Goal: Use online tool/utility: Utilize a website feature to perform a specific function

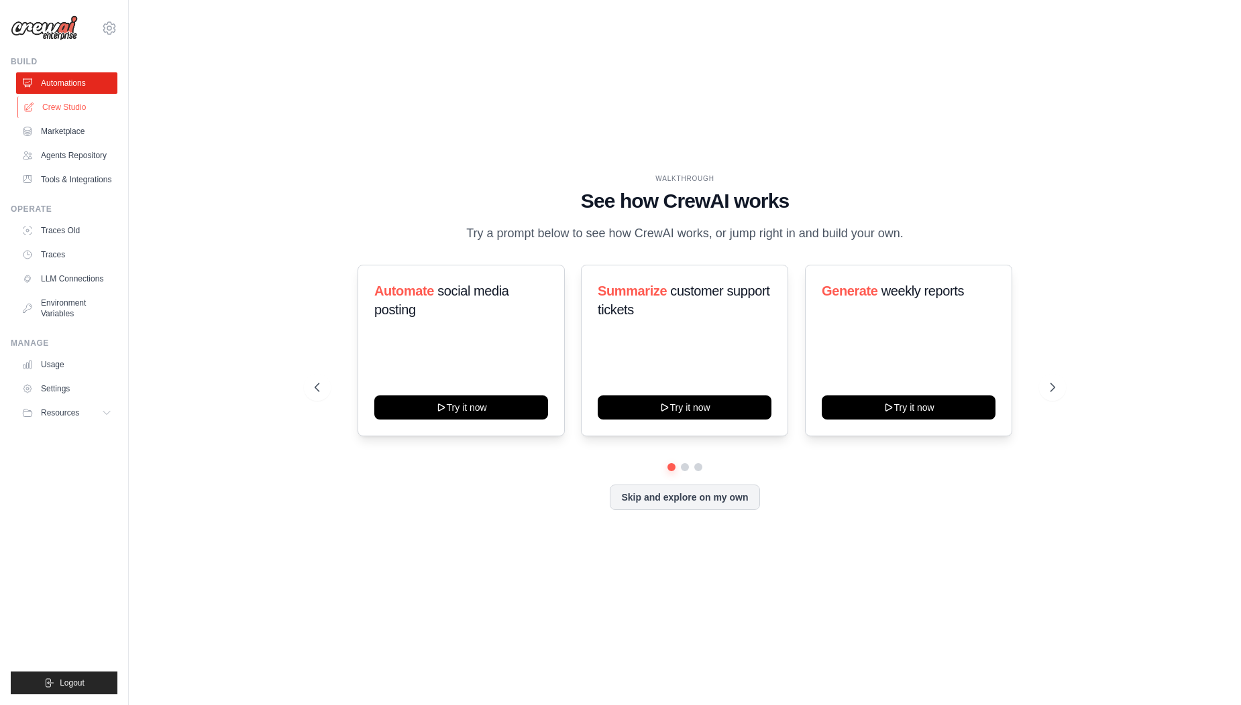
click at [65, 107] on link "Crew Studio" at bounding box center [67, 107] width 101 height 21
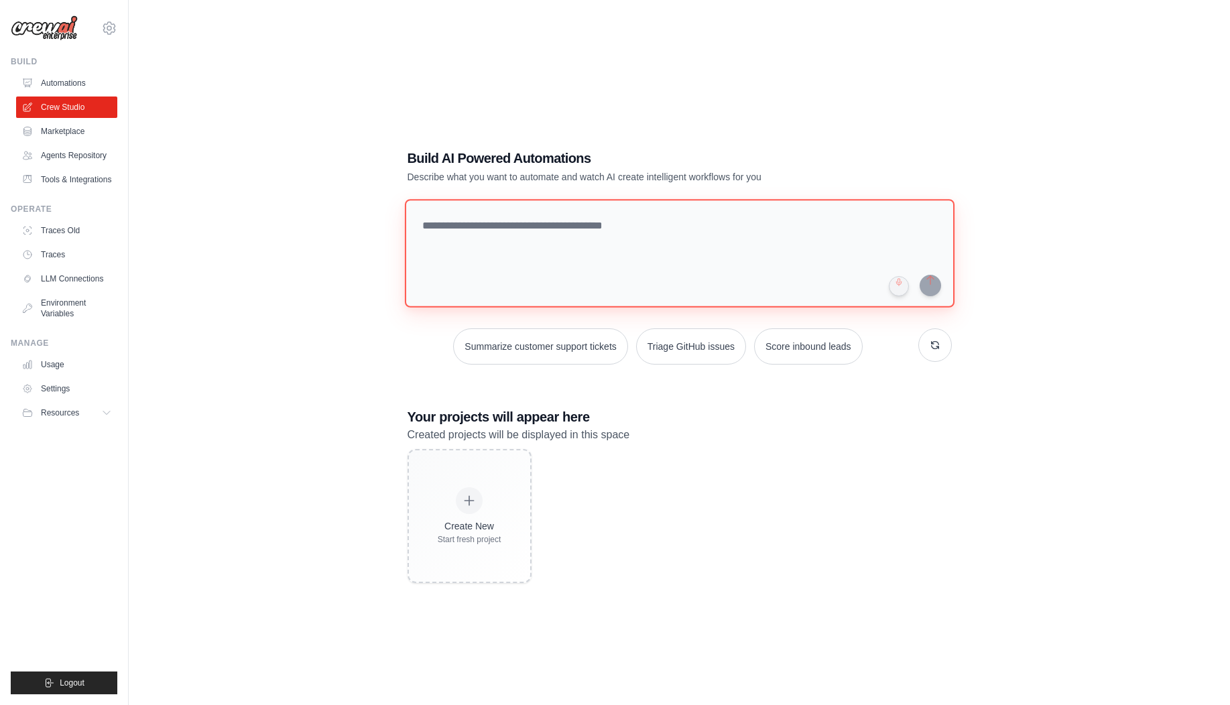
click at [483, 234] on textarea at bounding box center [679, 253] width 550 height 109
type textarea "*"
click at [878, 225] on textarea "**********" at bounding box center [681, 252] width 555 height 109
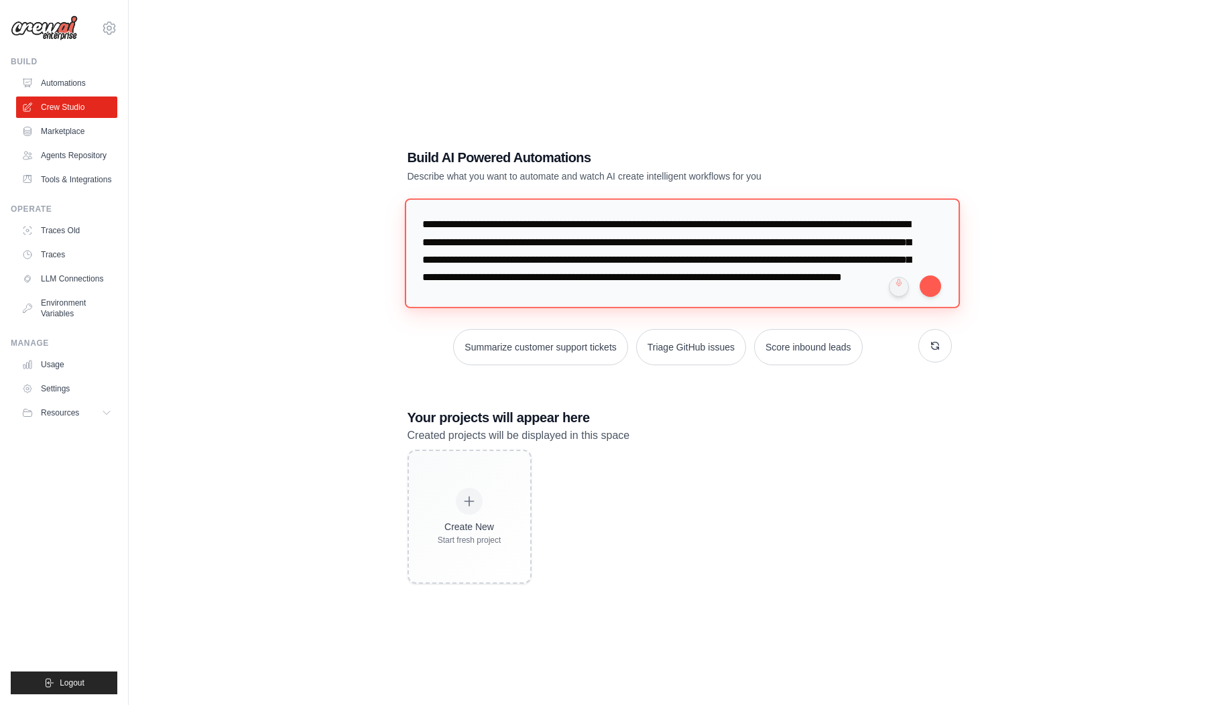
click at [927, 259] on textarea "**********" at bounding box center [681, 252] width 555 height 109
drag, startPoint x: 634, startPoint y: 221, endPoint x: 524, endPoint y: 216, distance: 109.4
click at [524, 216] on textarea "**********" at bounding box center [681, 252] width 555 height 109
click at [815, 262] on textarea "**********" at bounding box center [681, 252] width 555 height 109
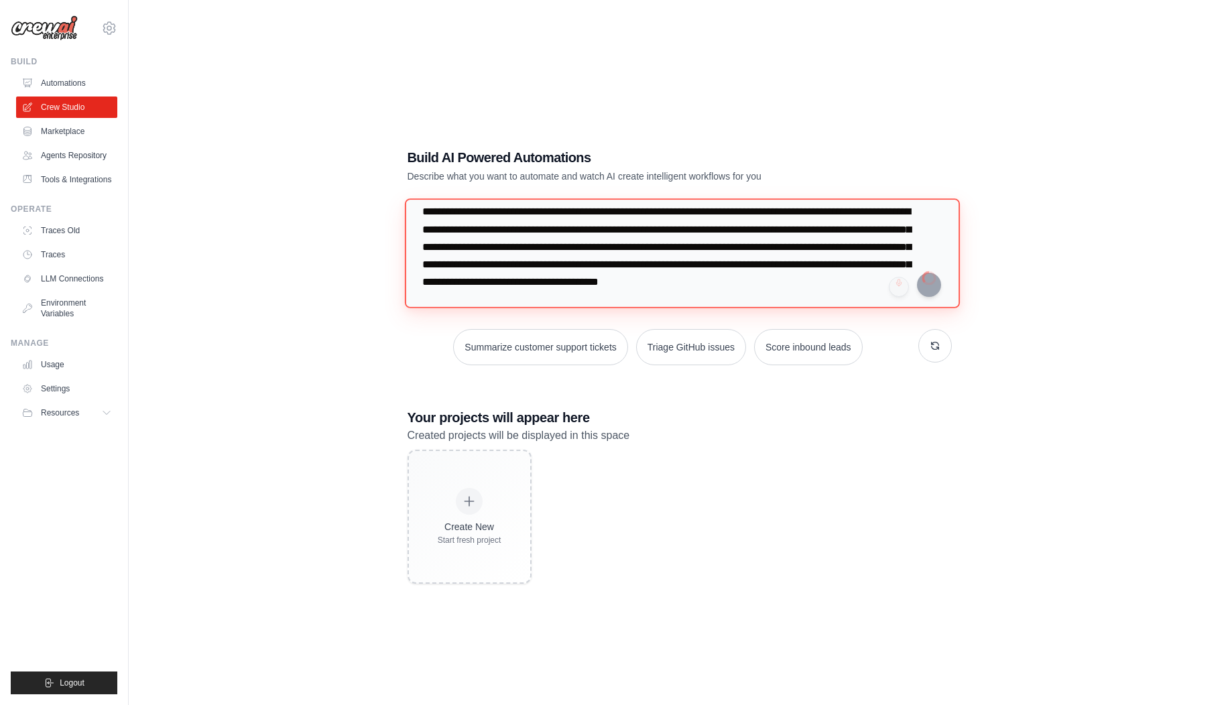
type textarea "**********"
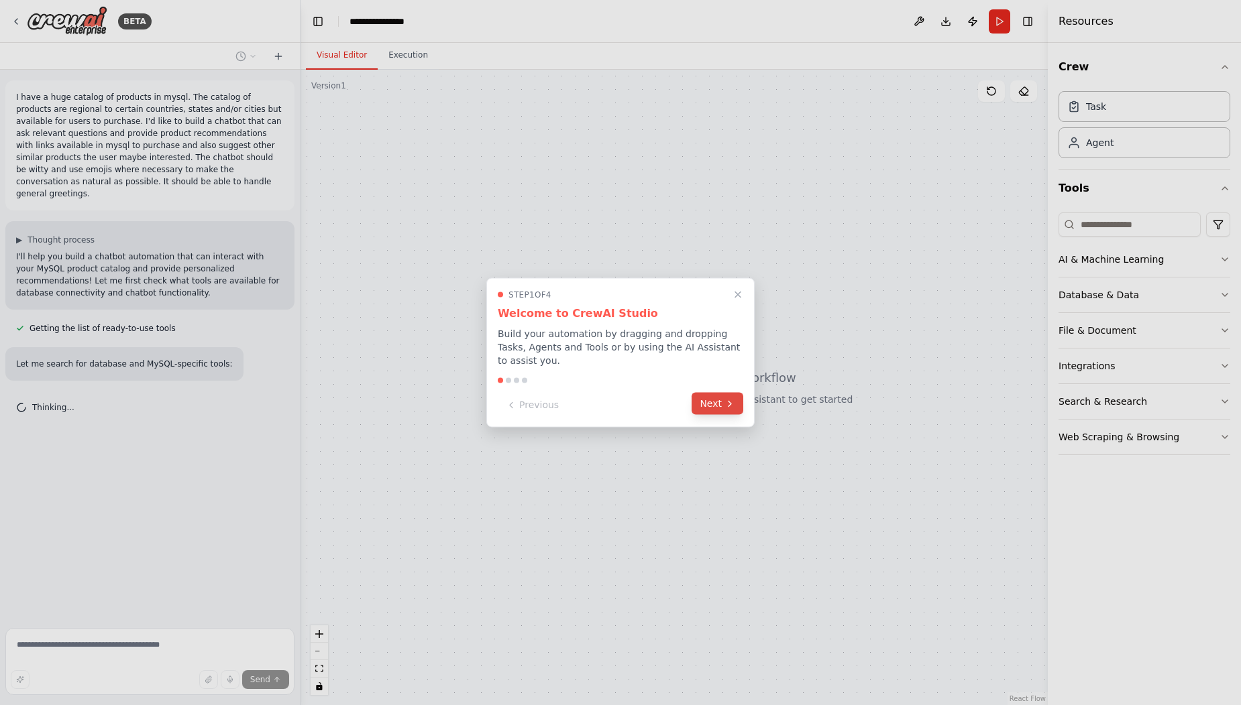
click at [718, 408] on button "Next" at bounding box center [717, 404] width 52 height 22
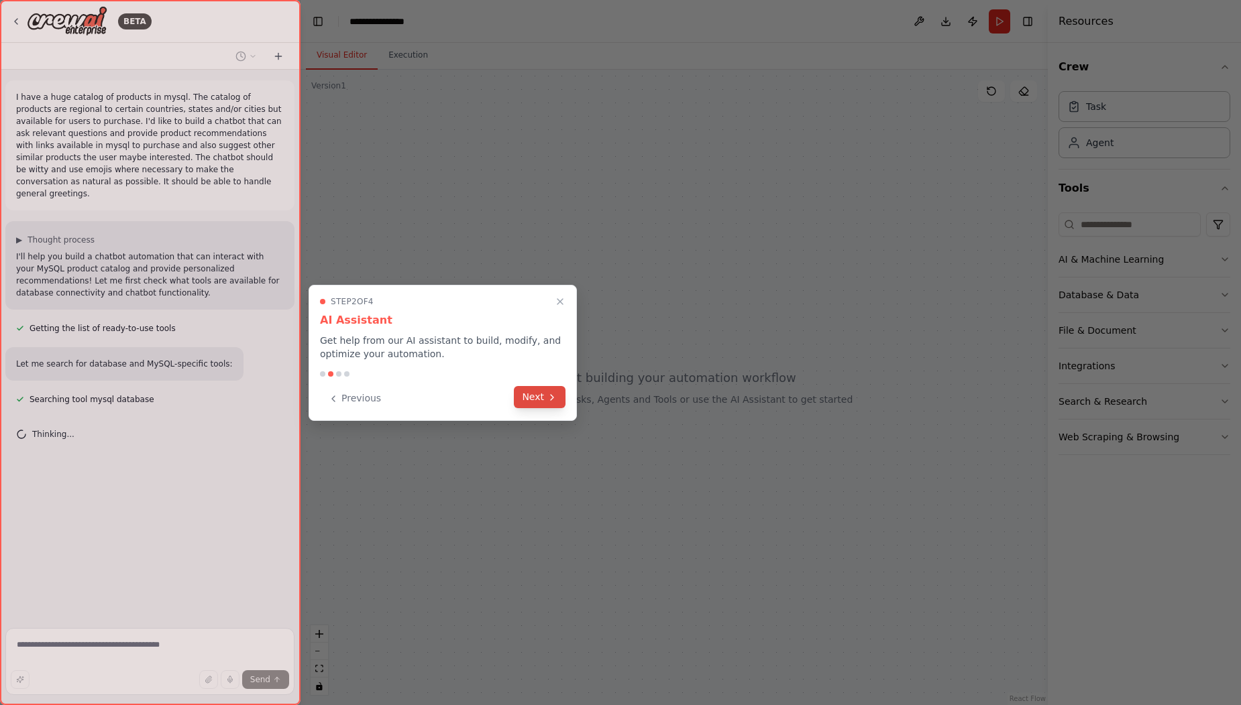
click at [528, 400] on button "Next" at bounding box center [540, 397] width 52 height 22
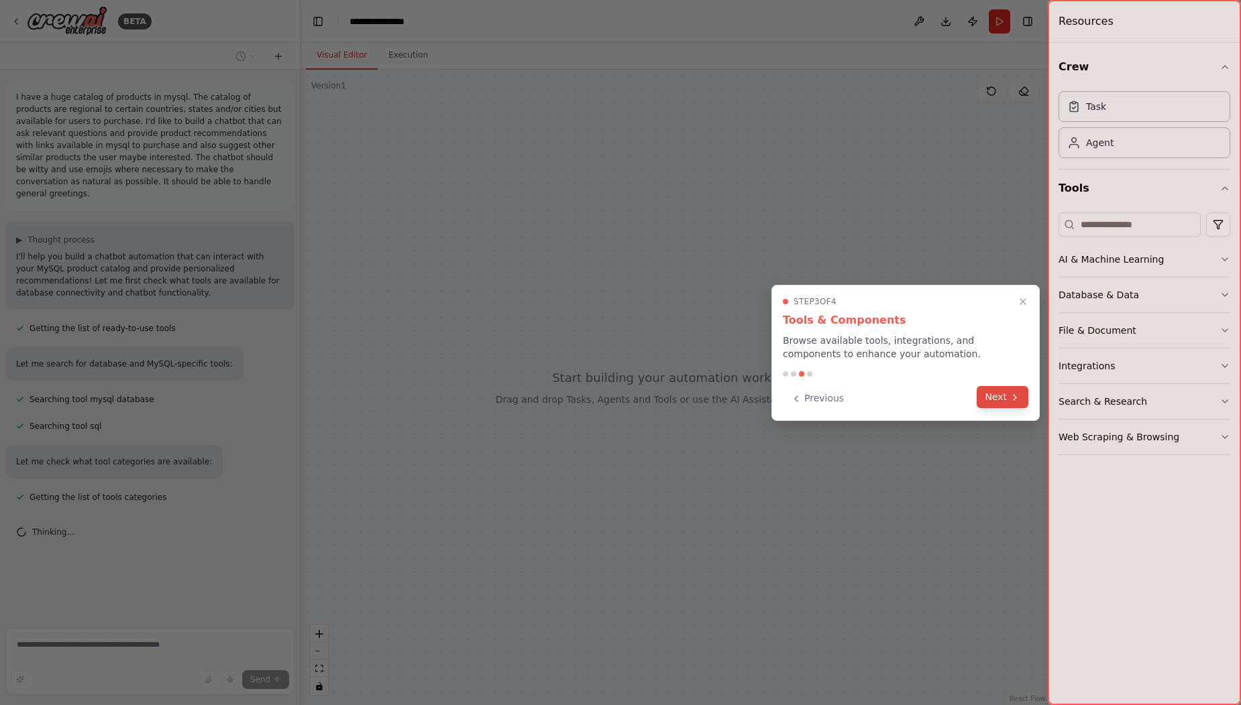
click at [1013, 402] on icon at bounding box center [1014, 397] width 11 height 11
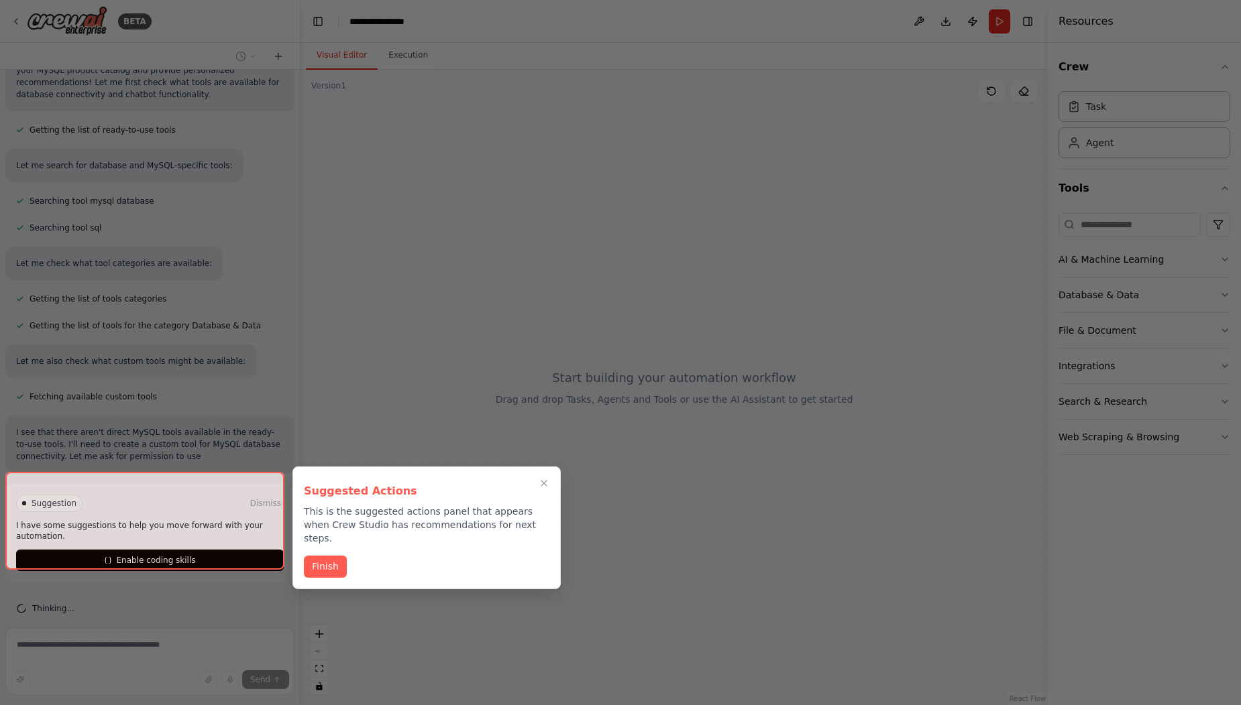
scroll to position [211, 0]
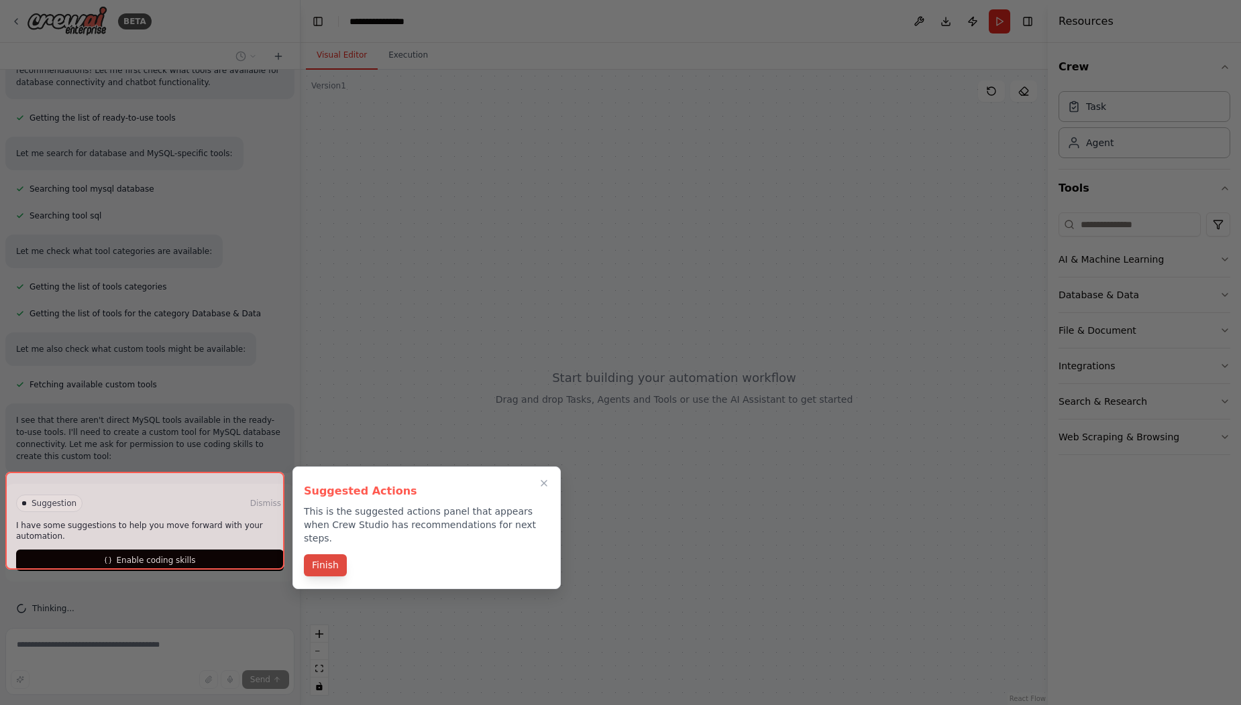
click at [327, 555] on button "Finish" at bounding box center [325, 566] width 43 height 22
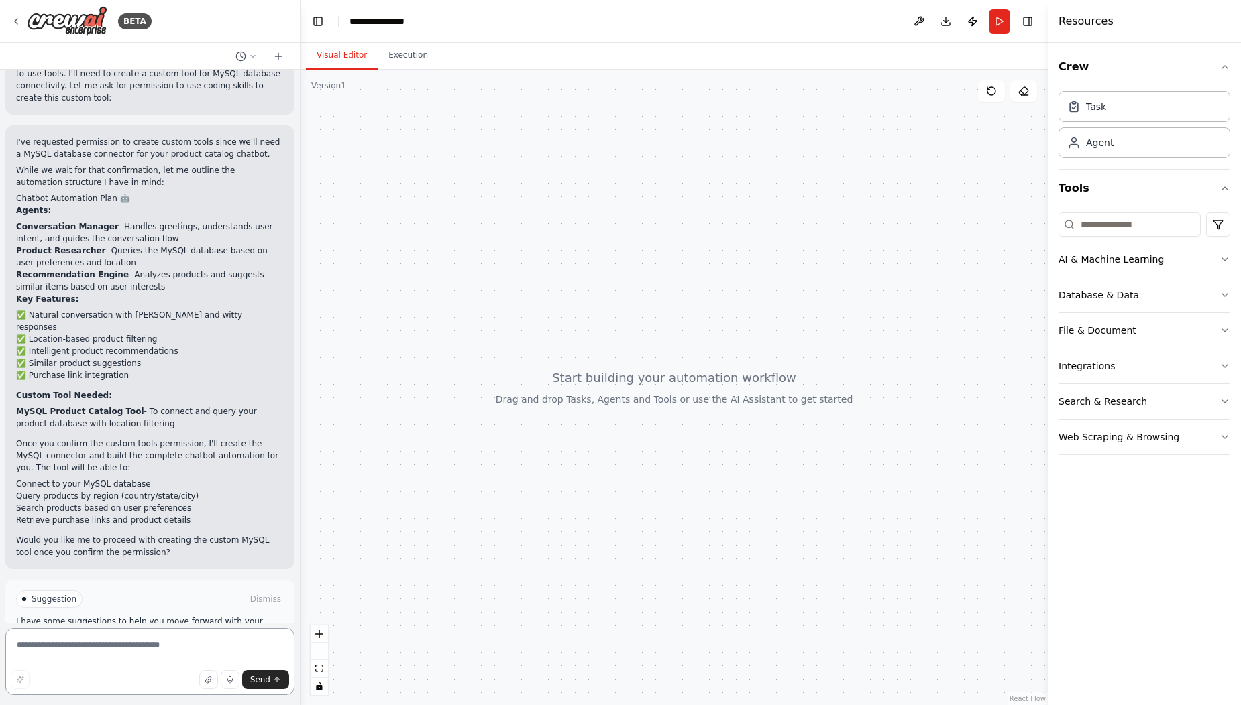
scroll to position [610, 0]
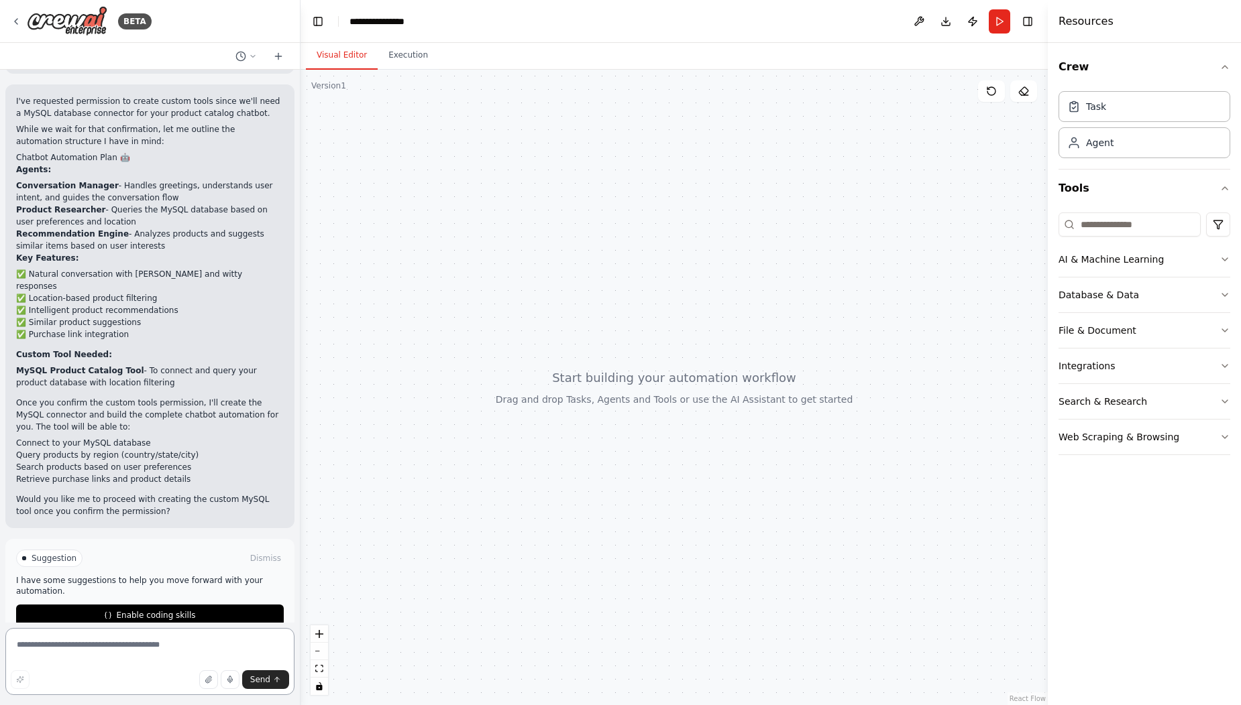
click at [188, 644] on textarea at bounding box center [149, 661] width 289 height 67
type textarea "**********"
click at [260, 686] on button "Send" at bounding box center [265, 680] width 47 height 19
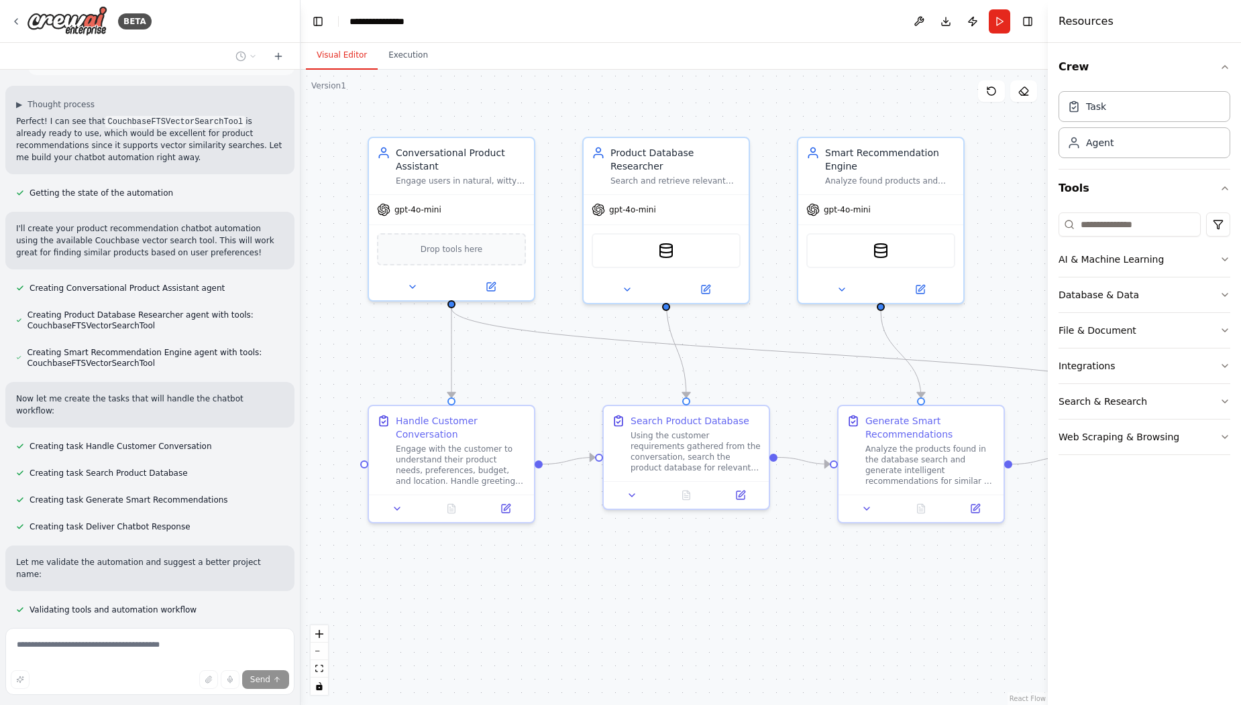
scroll to position [1135, 0]
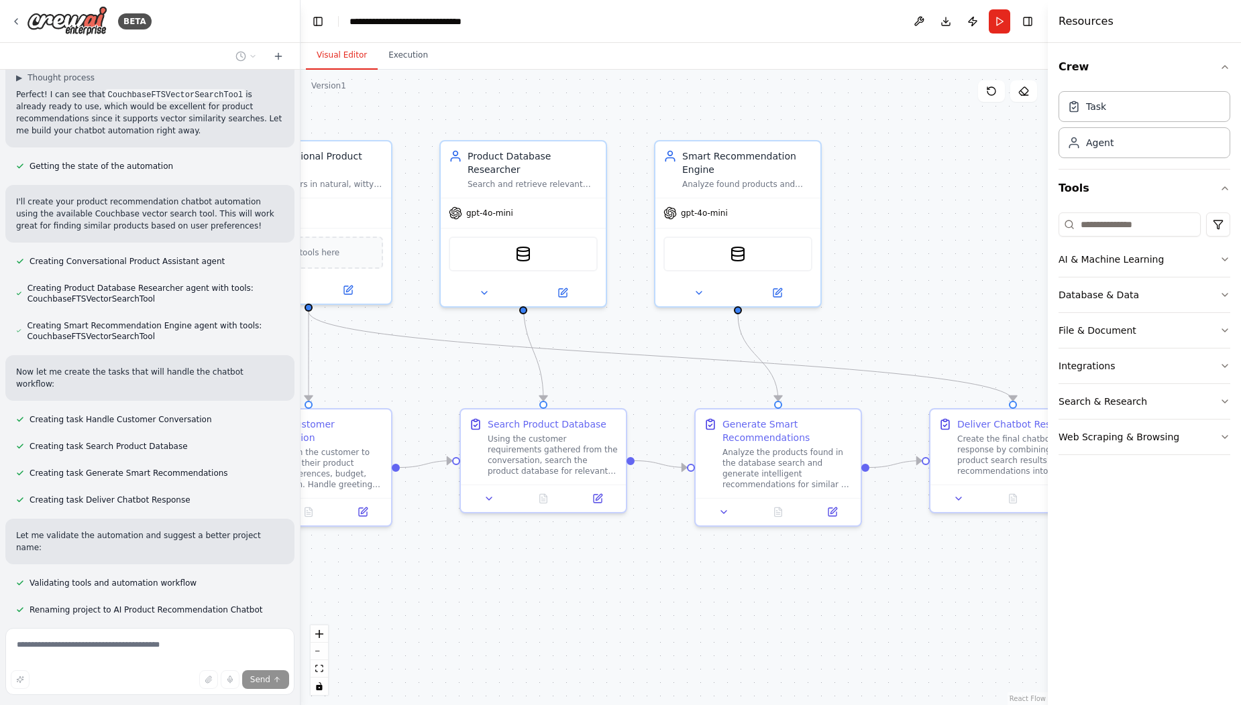
drag, startPoint x: 639, startPoint y: 370, endPoint x: 506, endPoint y: 344, distance: 136.0
click at [501, 353] on div ".deletable-edge-delete-btn { width: 20px; height: 20px; border: 0px solid #ffff…" at bounding box center [673, 388] width 747 height 636
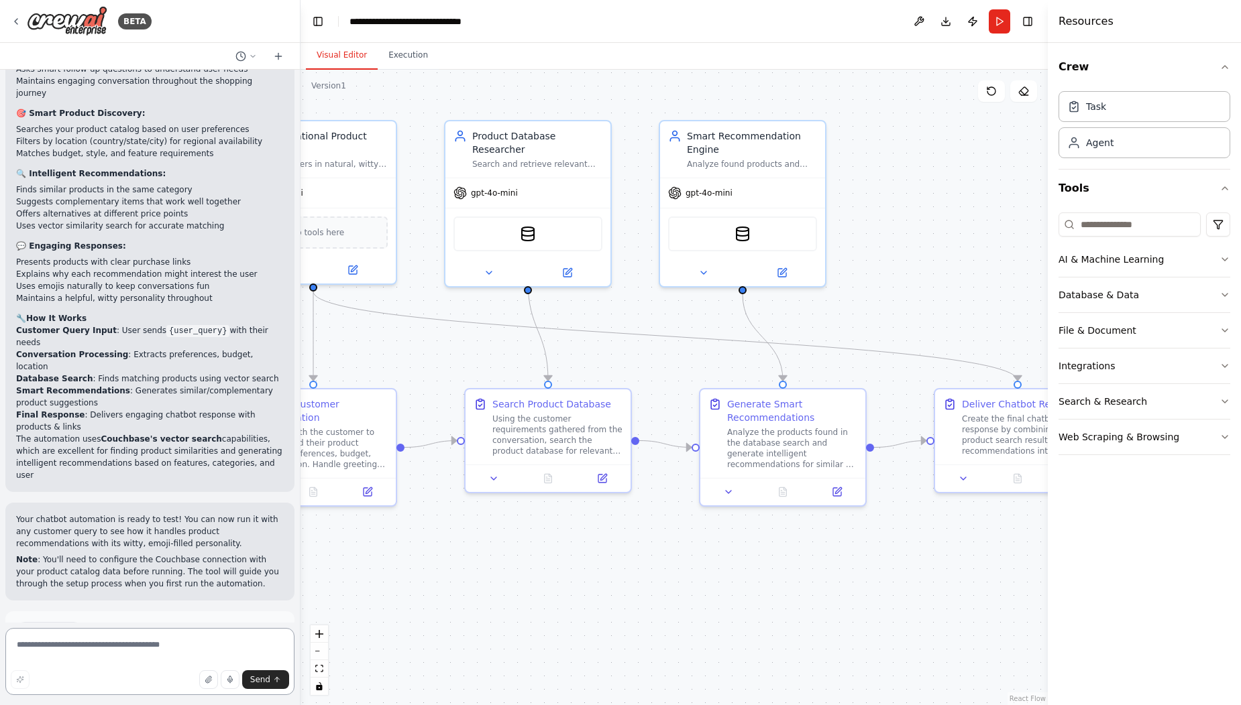
scroll to position [1804, 0]
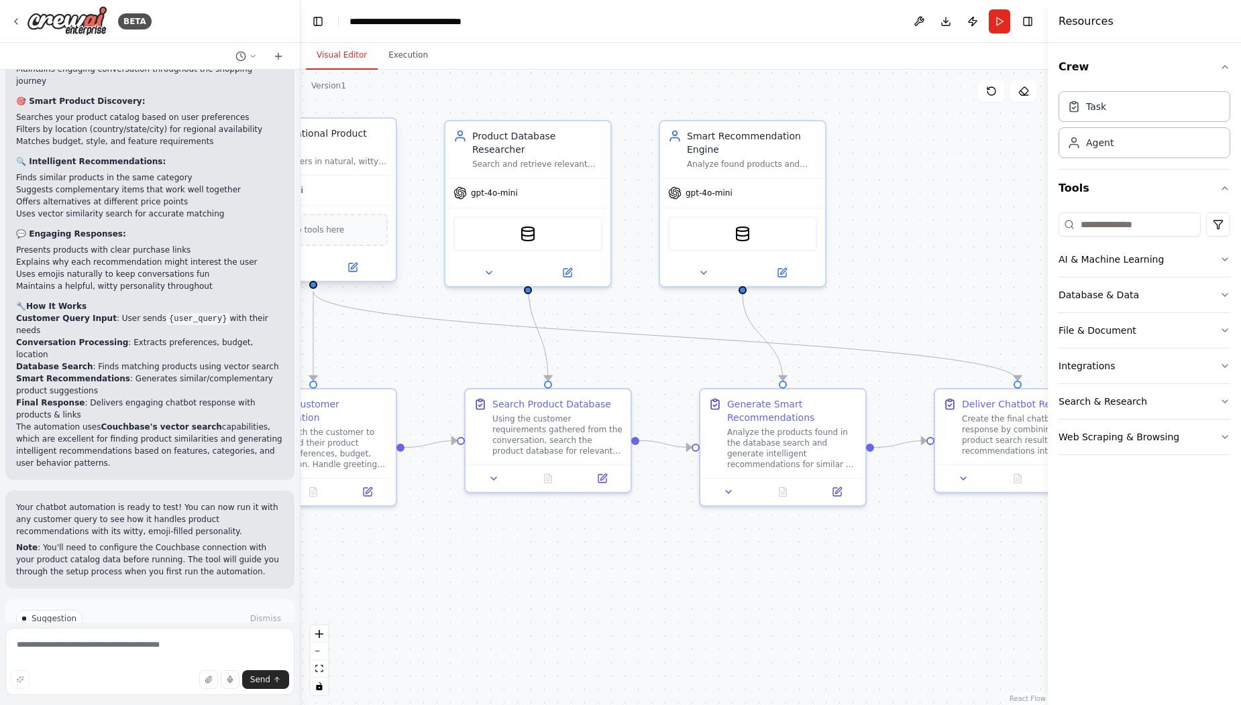
click at [349, 229] on div "Drop tools here" at bounding box center [313, 230] width 149 height 32
click at [126, 651] on textarea at bounding box center [149, 661] width 289 height 67
click at [119, 648] on textarea at bounding box center [149, 661] width 289 height 67
type textarea "**********"
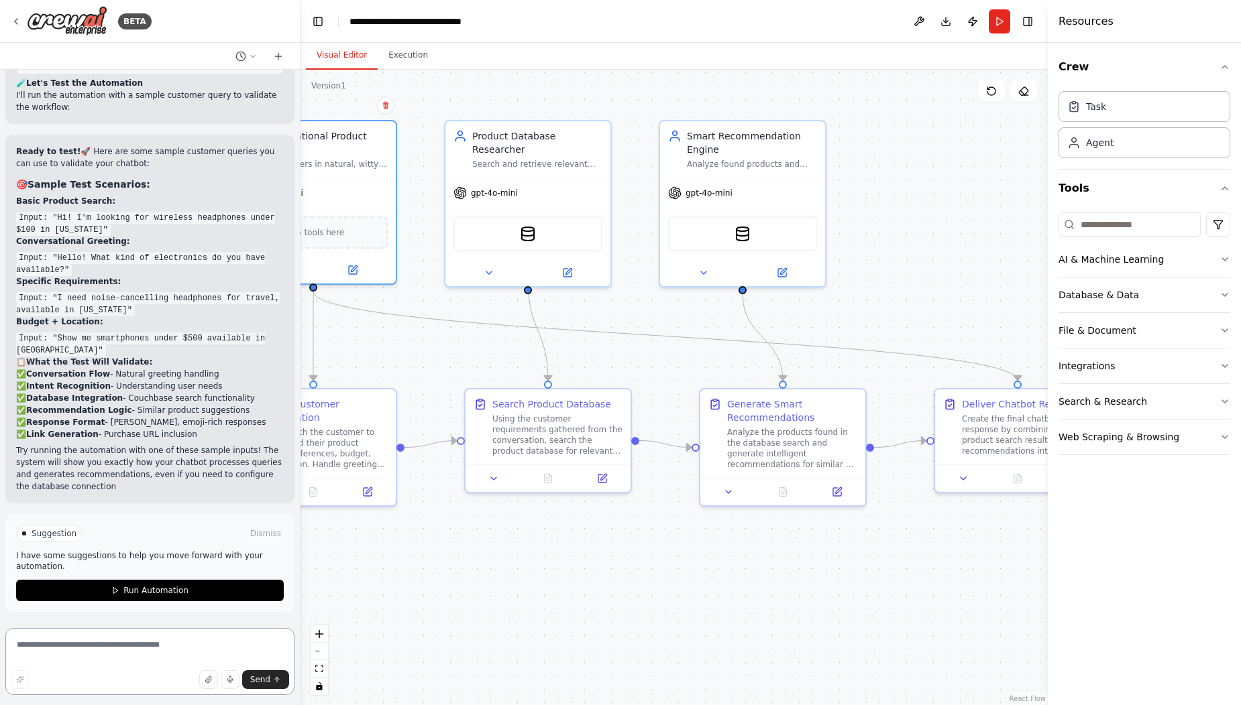
scroll to position [2745, 0]
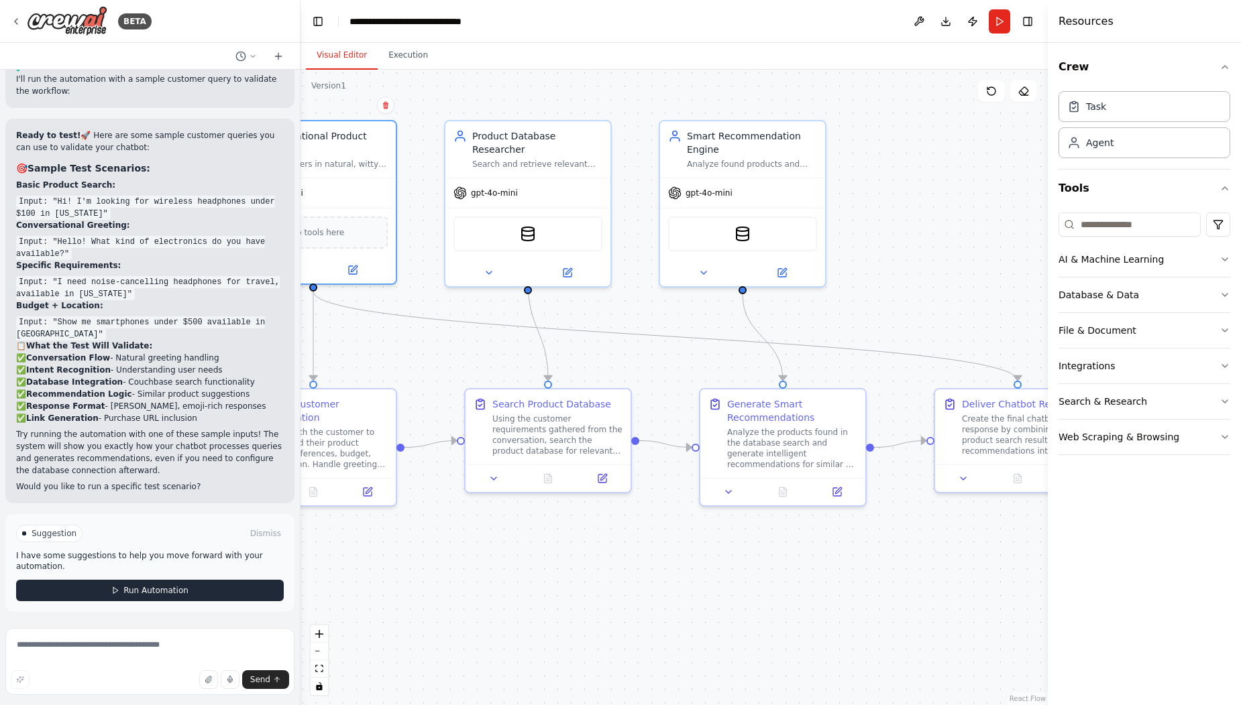
click at [159, 587] on span "Run Automation" at bounding box center [155, 590] width 65 height 11
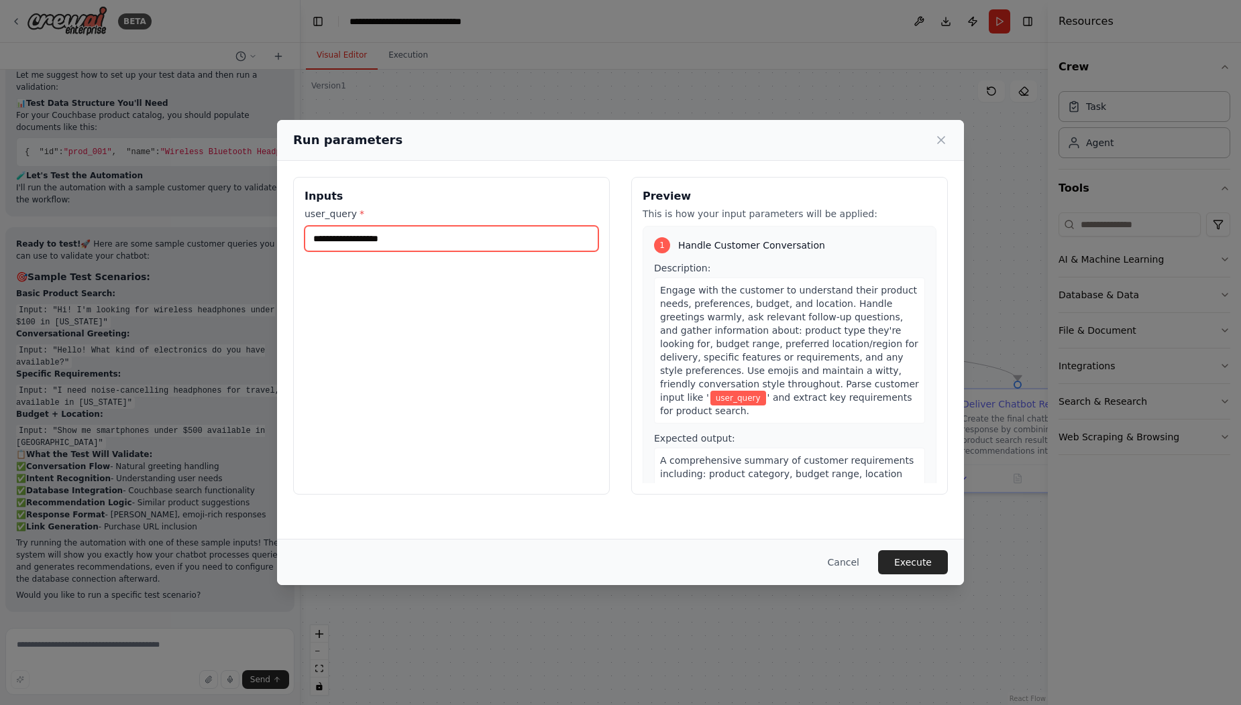
click at [441, 241] on input "user_query *" at bounding box center [451, 238] width 294 height 25
type input "**********"
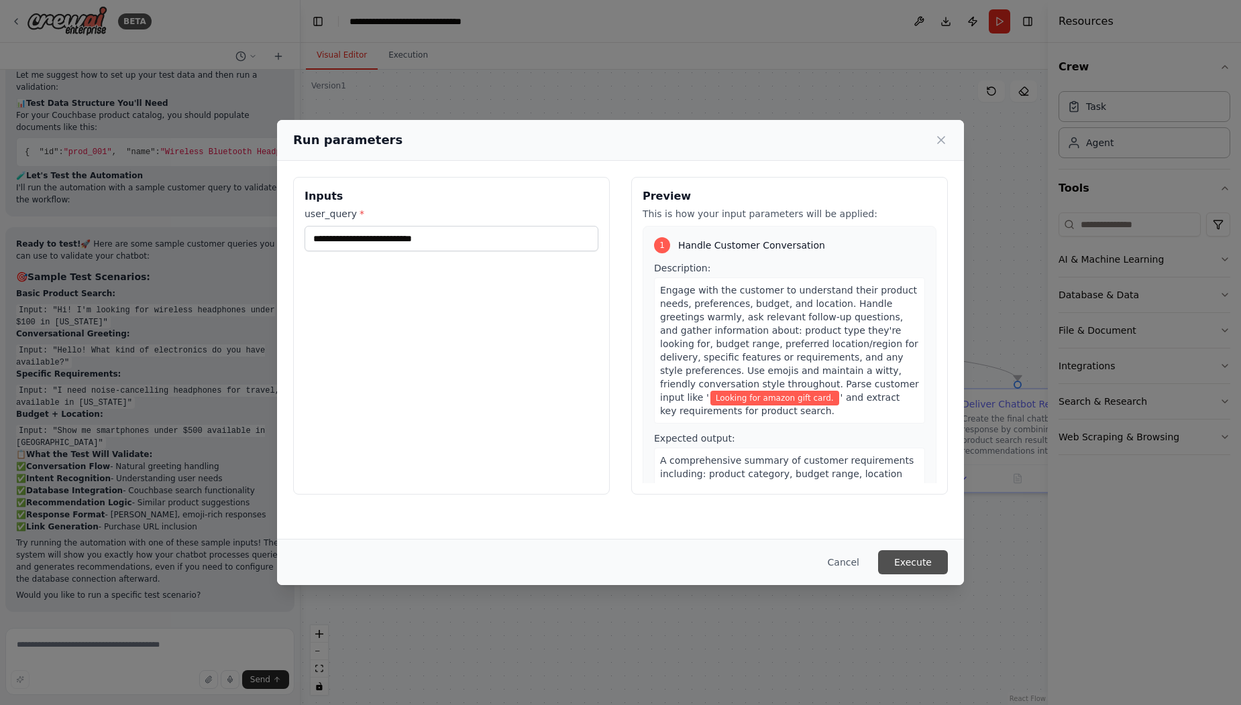
click at [903, 559] on button "Execute" at bounding box center [913, 563] width 70 height 24
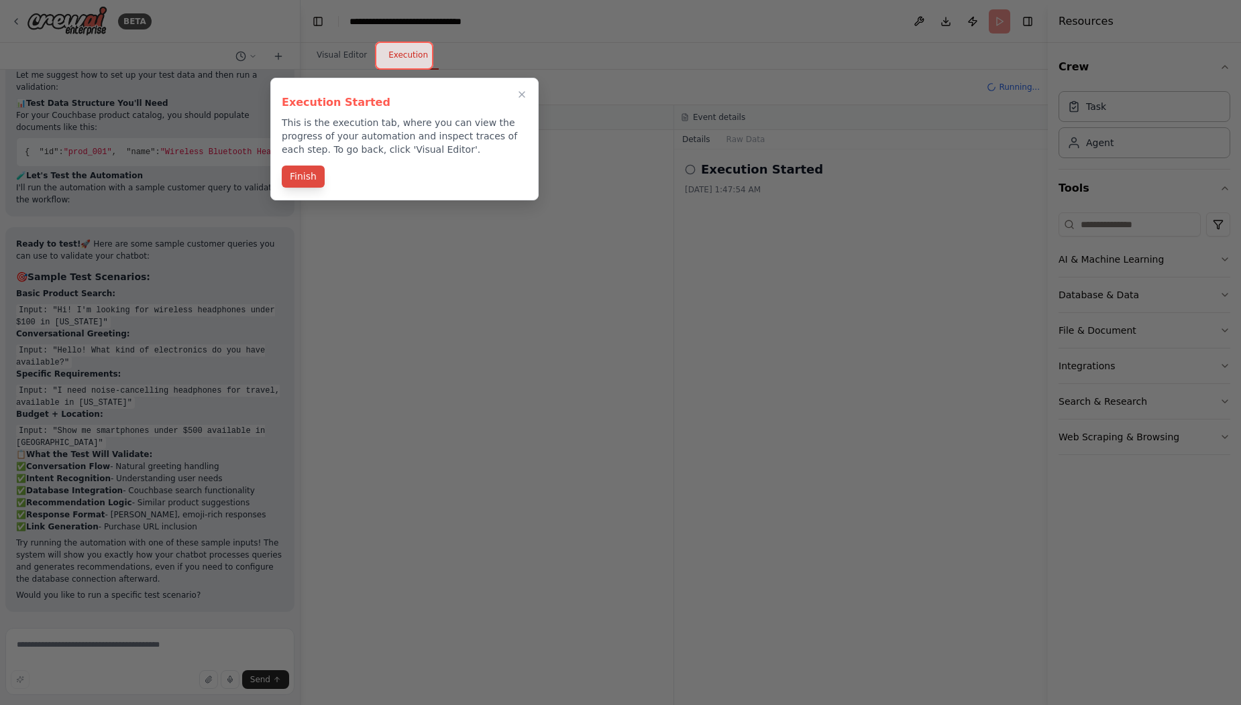
click at [307, 172] on button "Finish" at bounding box center [303, 177] width 43 height 22
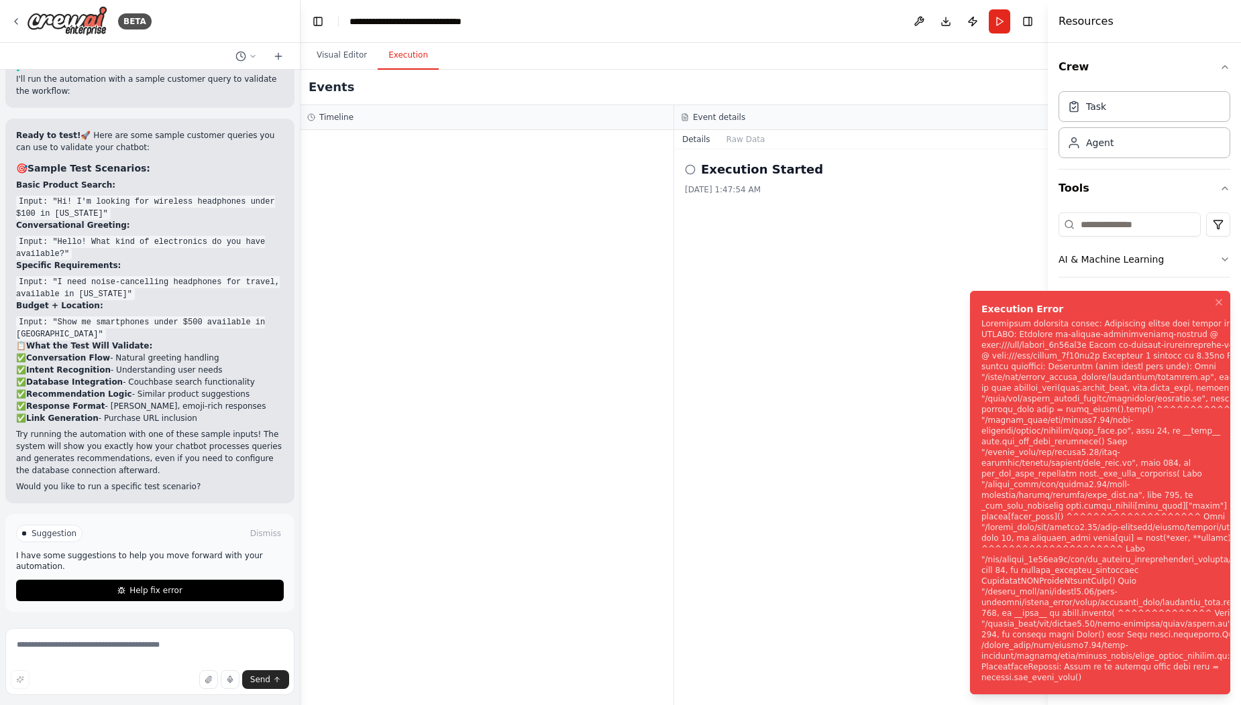
scroll to position [2745, 0]
click at [202, 589] on button "Help fix error" at bounding box center [150, 590] width 268 height 21
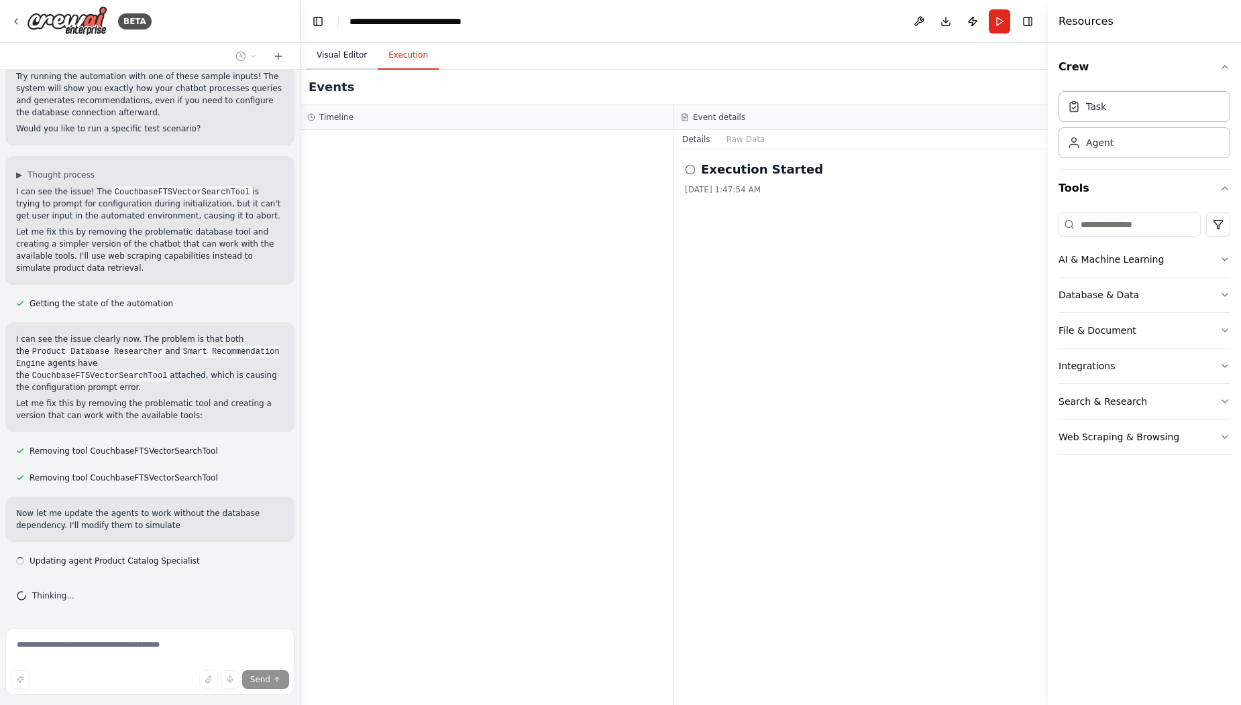
scroll to position [3103, 0]
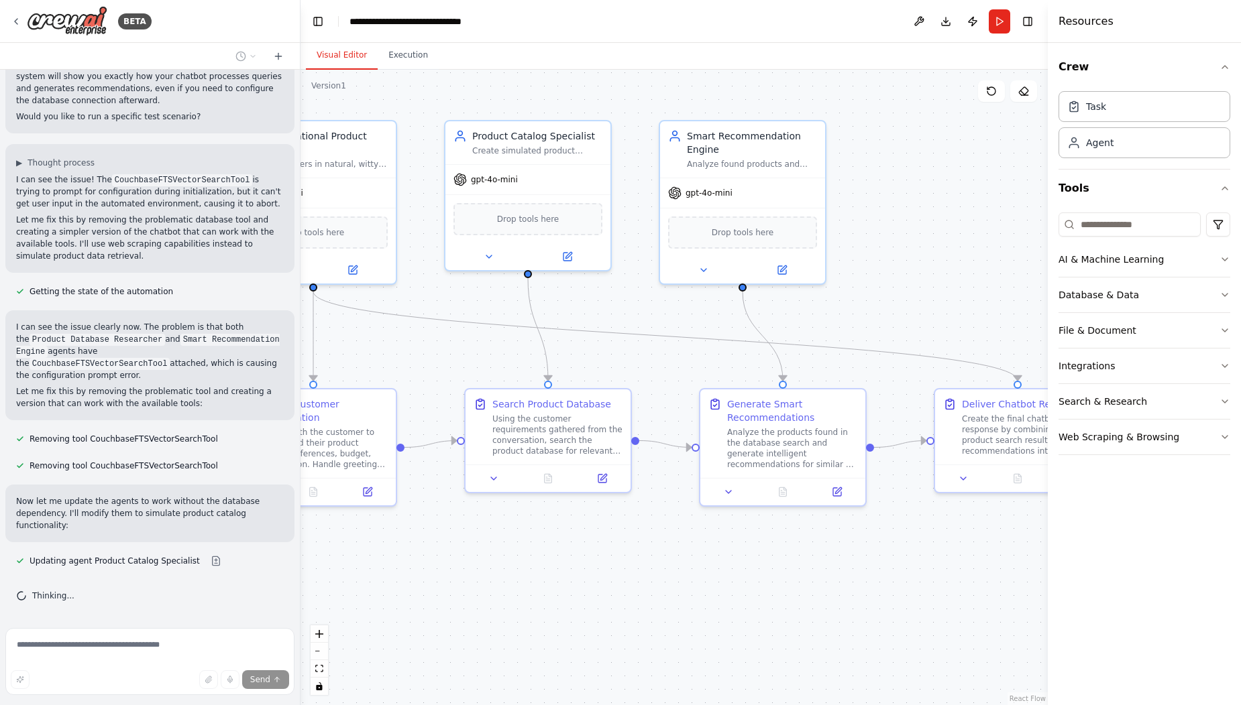
click at [345, 51] on button "Visual Editor" at bounding box center [342, 56] width 72 height 28
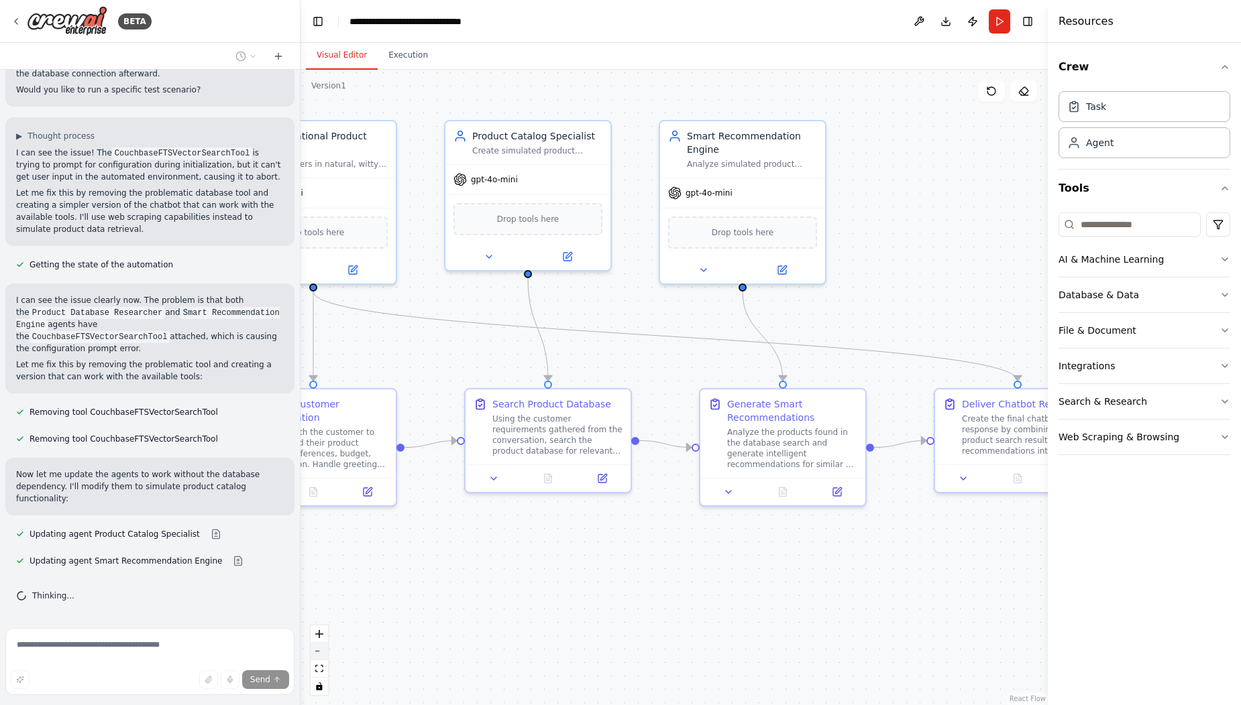
click at [322, 653] on button "zoom out" at bounding box center [318, 651] width 17 height 17
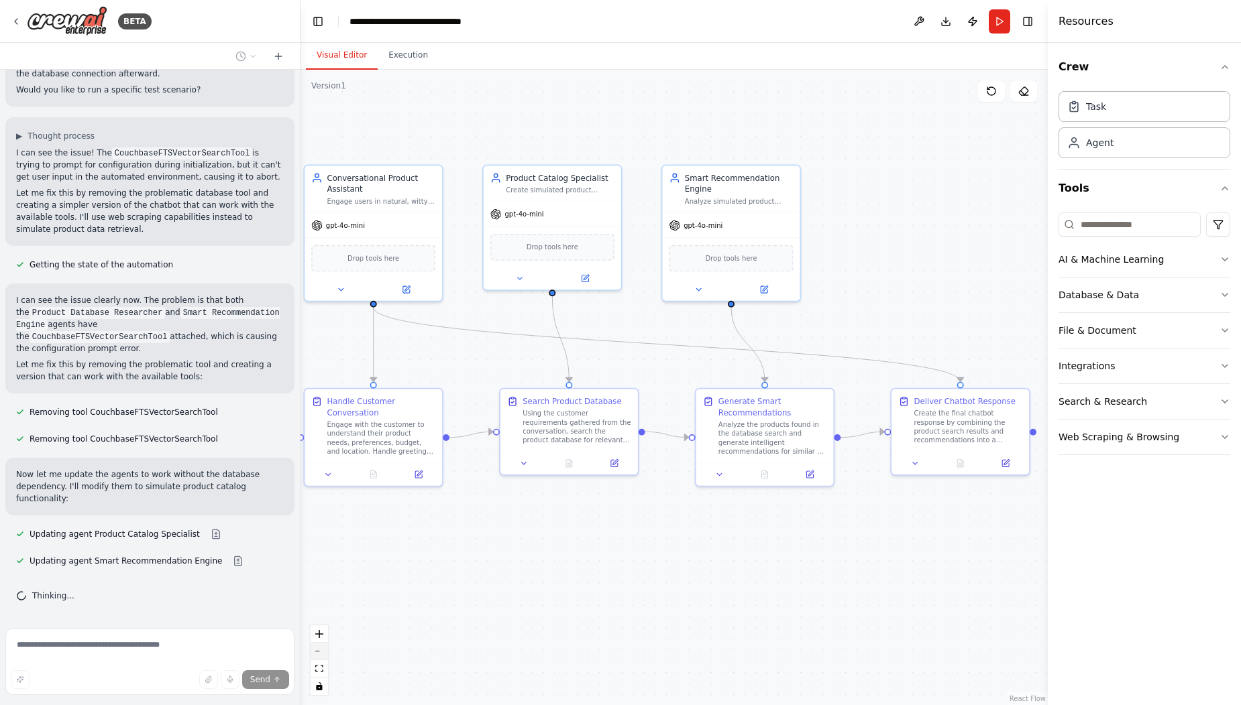
click at [322, 653] on button "zoom out" at bounding box center [318, 651] width 17 height 17
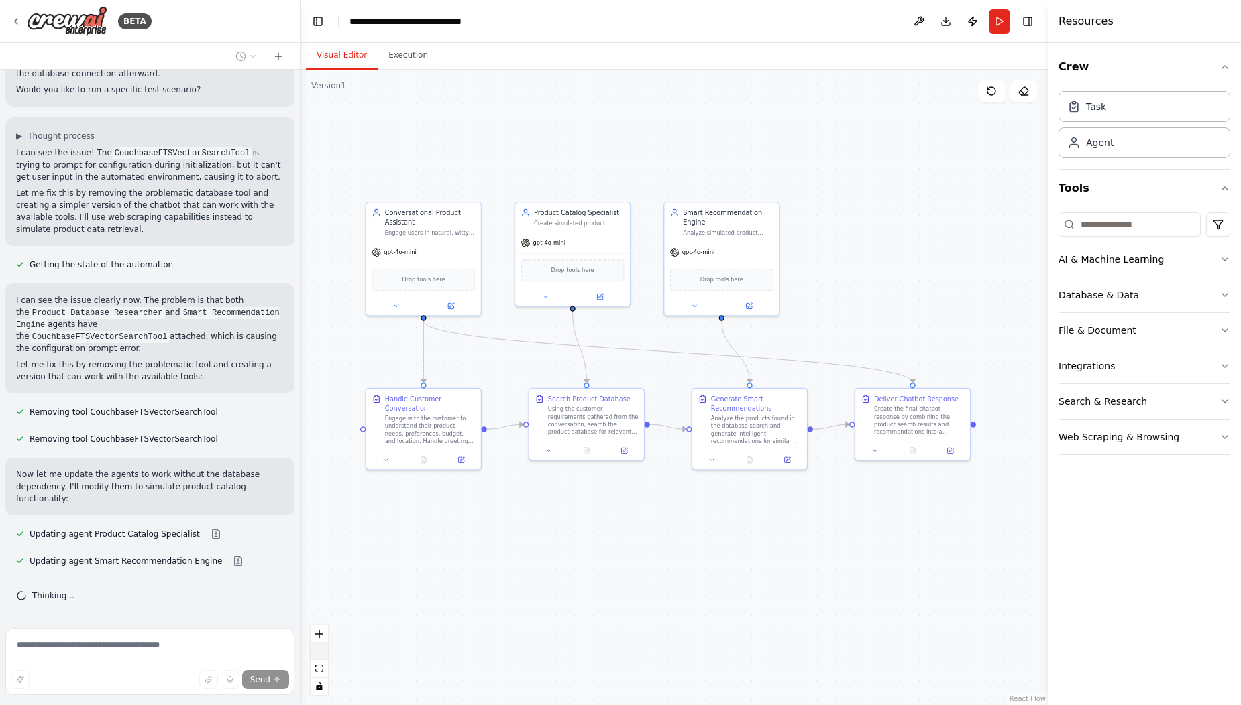
click at [322, 653] on button "zoom out" at bounding box center [318, 651] width 17 height 17
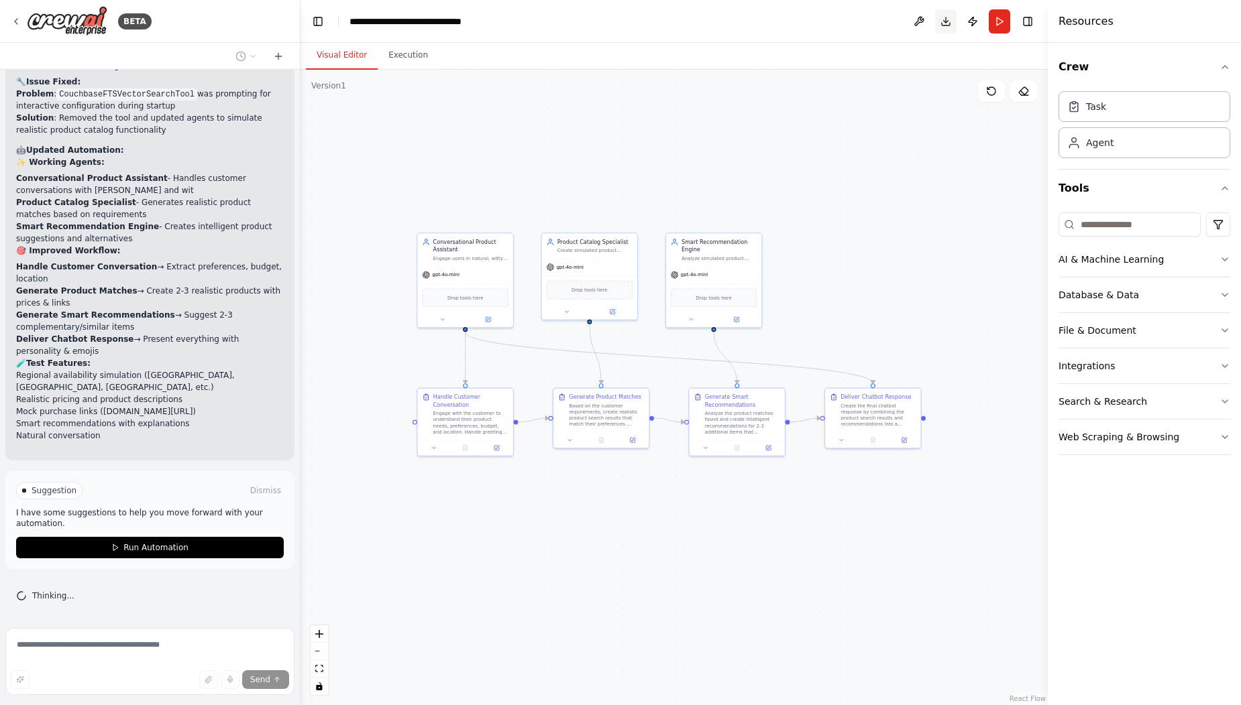
scroll to position [3842, 0]
click at [191, 545] on button "Run Automation" at bounding box center [150, 547] width 268 height 21
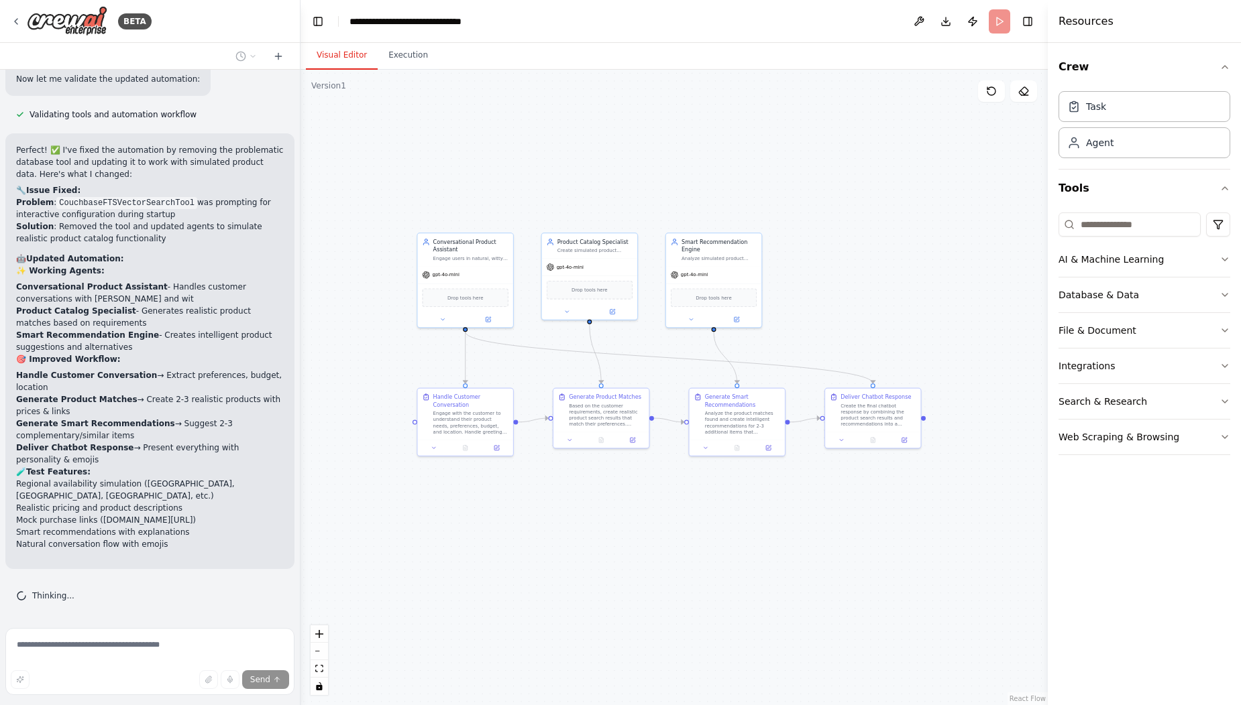
scroll to position [3733, 0]
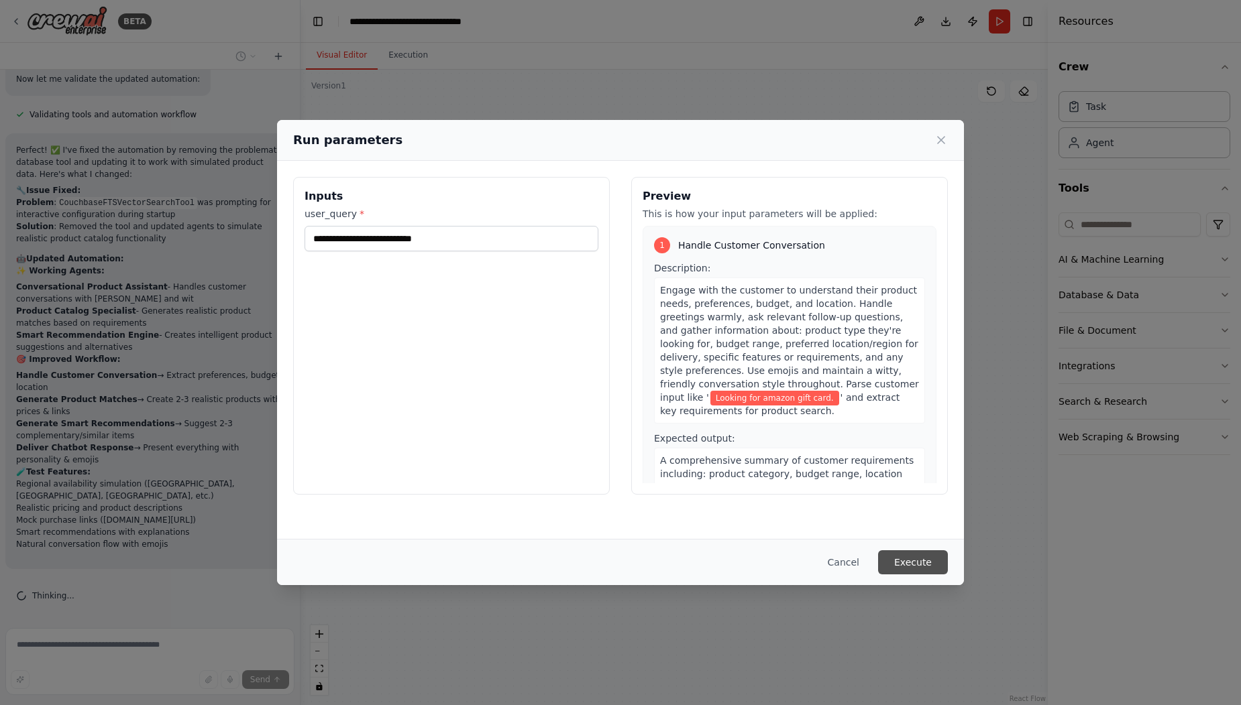
click at [916, 566] on button "Execute" at bounding box center [913, 563] width 70 height 24
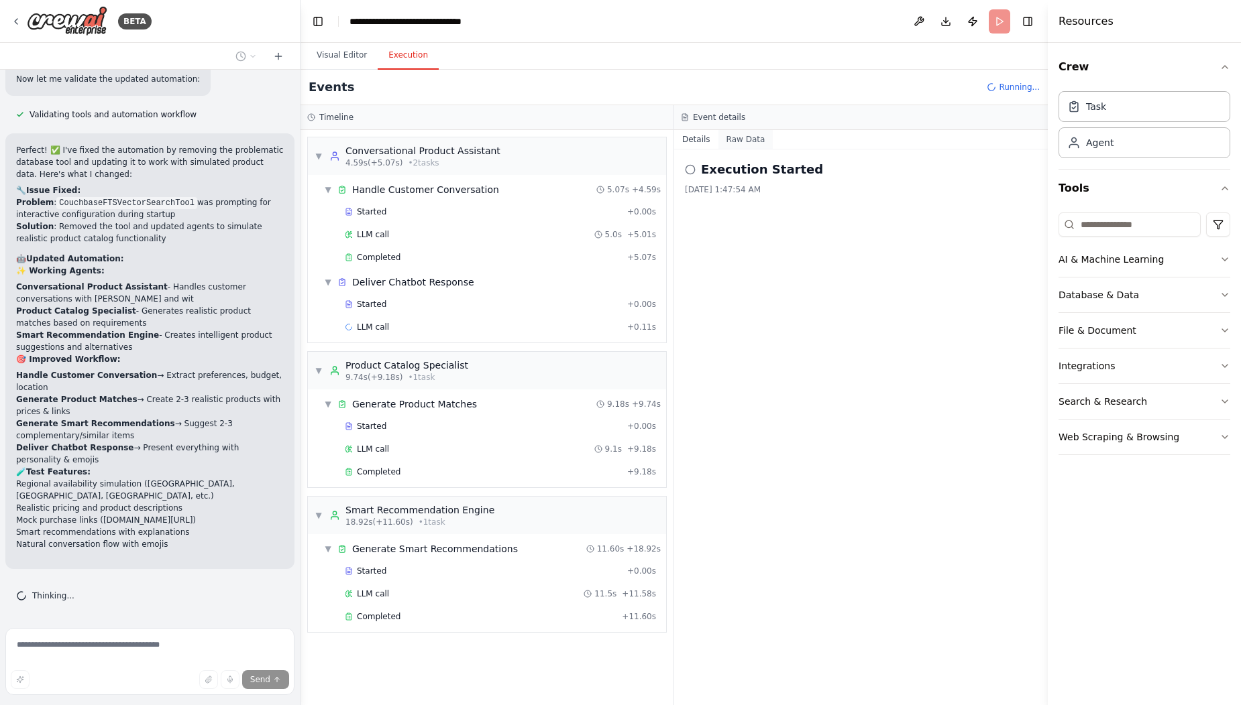
click at [741, 138] on button "Raw Data" at bounding box center [745, 139] width 55 height 19
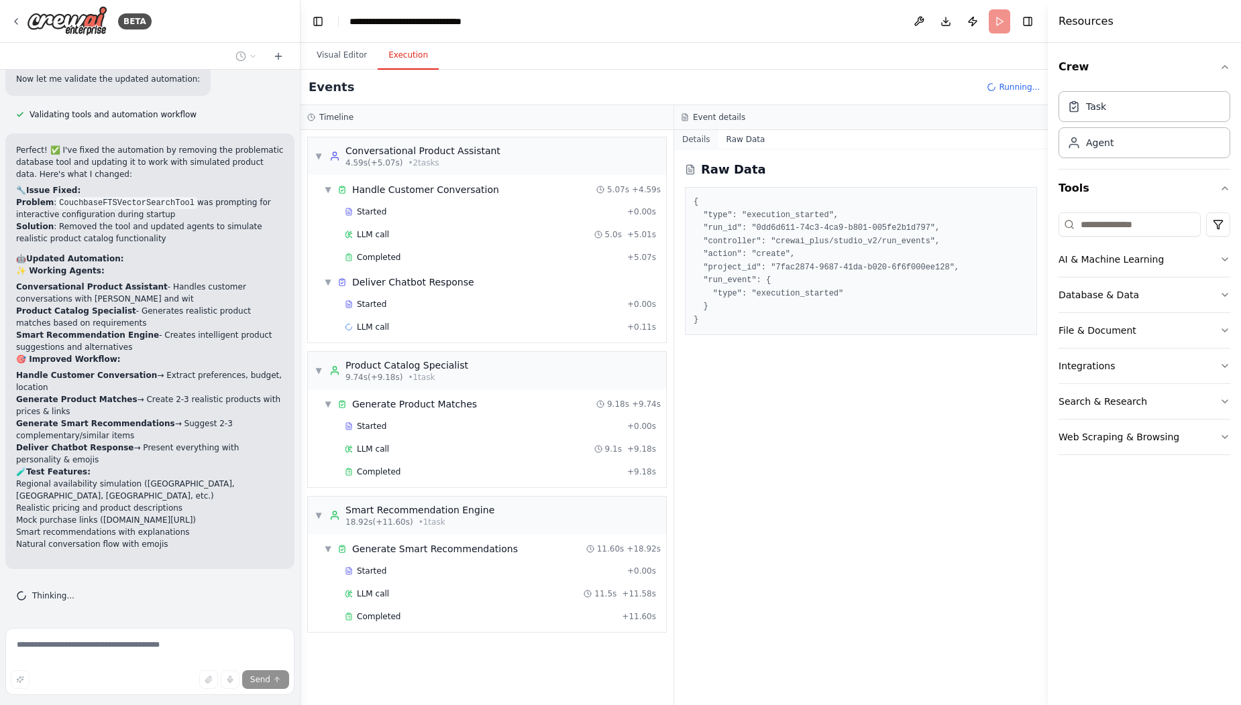
click at [705, 141] on button "Details" at bounding box center [696, 139] width 44 height 19
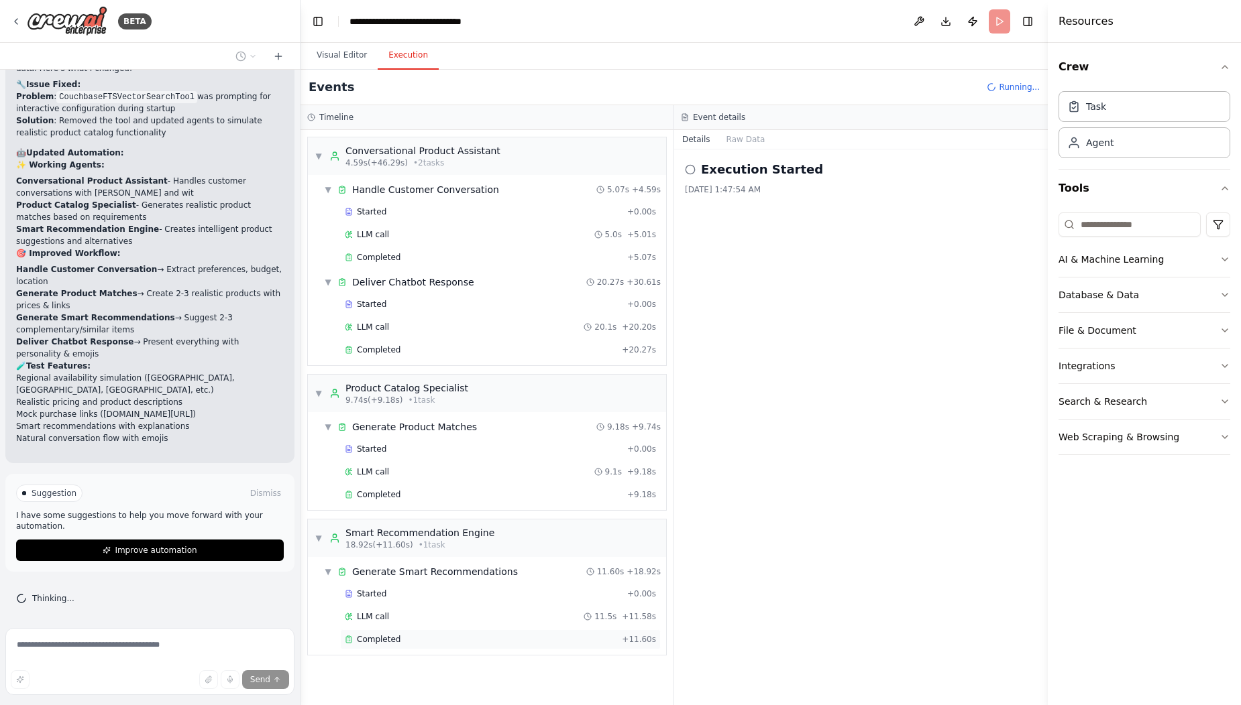
scroll to position [3842, 0]
click at [410, 616] on div "Started + 0.00s LLM call 11.5s + 11.58s Completed + 11.60s" at bounding box center [492, 618] width 347 height 68
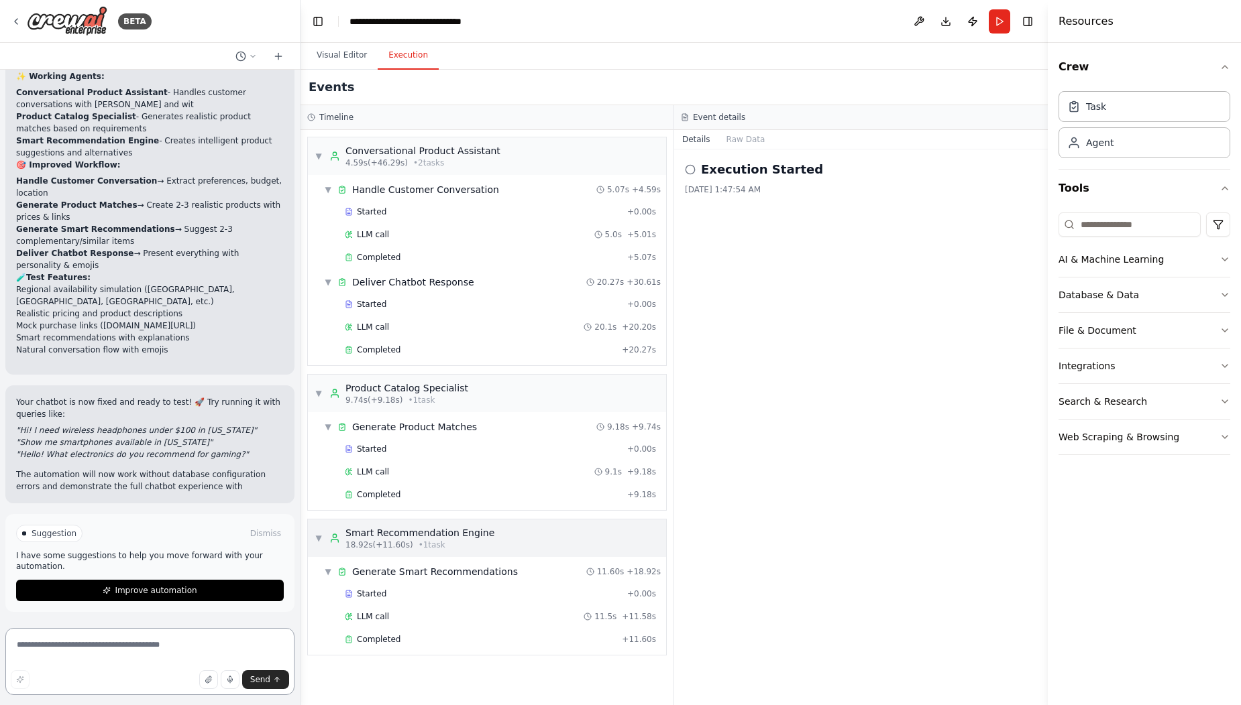
scroll to position [3940, 0]
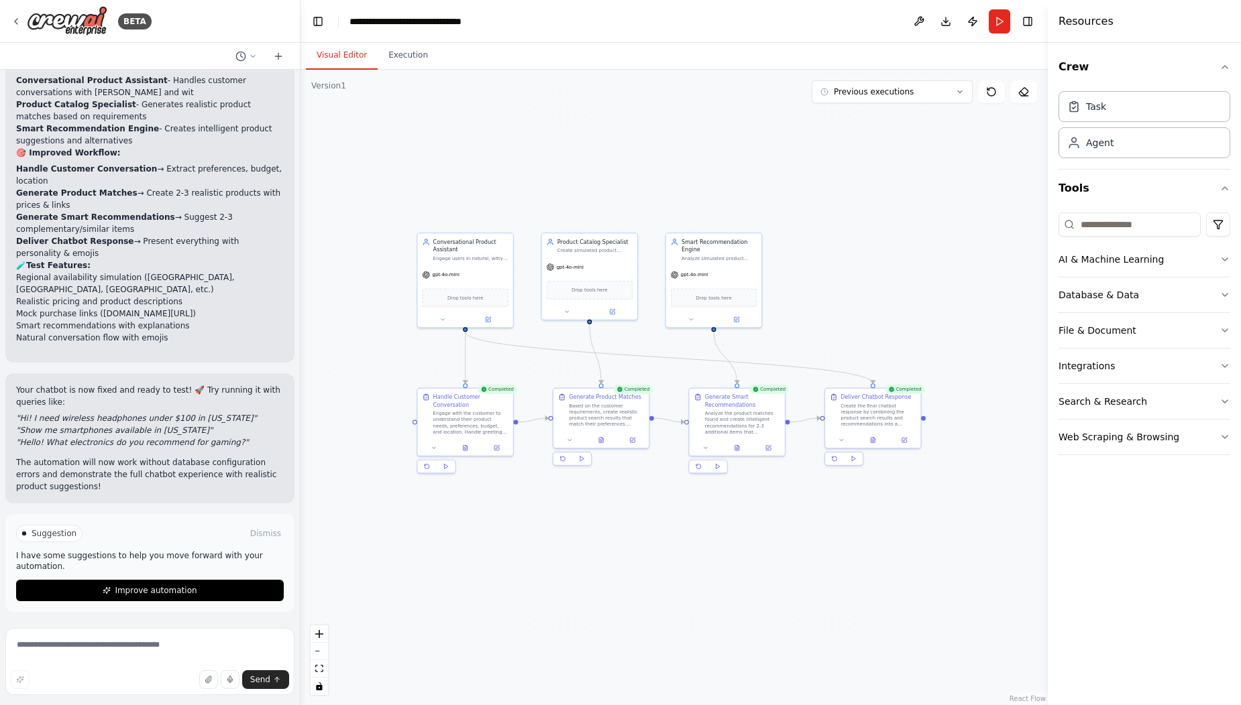
click at [349, 62] on button "Visual Editor" at bounding box center [342, 56] width 72 height 28
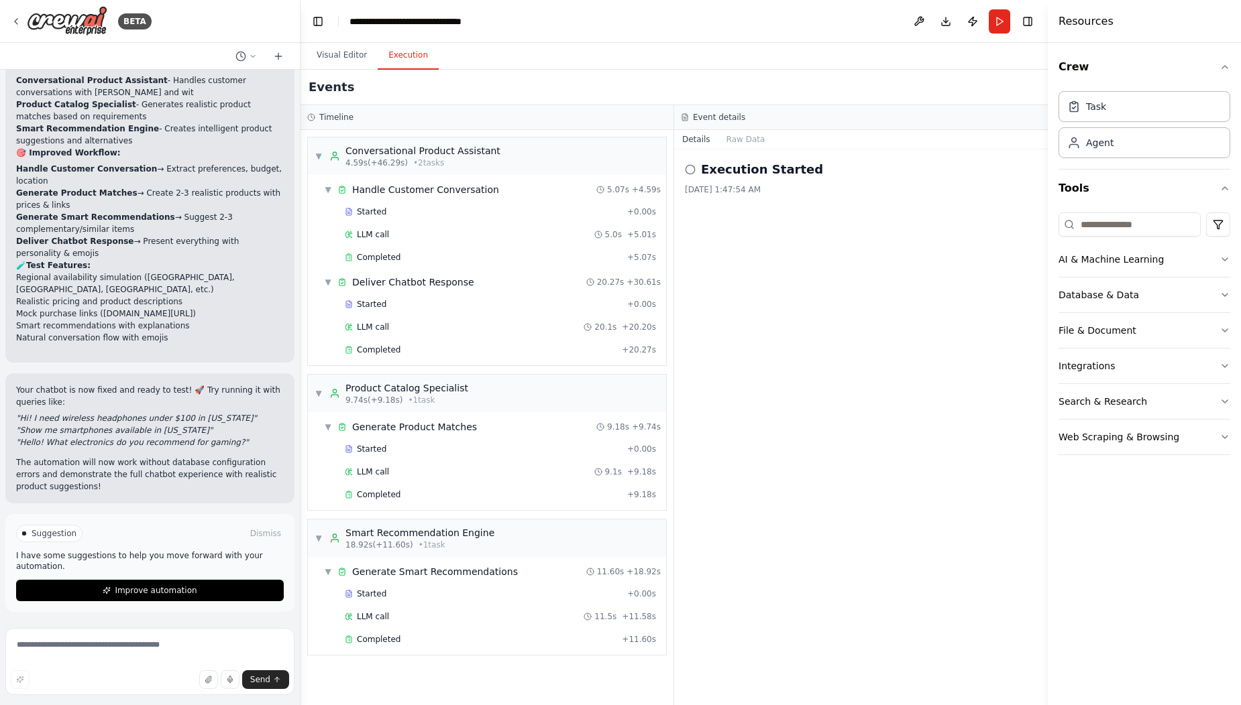
click at [393, 55] on button "Execution" at bounding box center [408, 56] width 61 height 28
click at [732, 139] on button "Raw Data" at bounding box center [745, 139] width 55 height 19
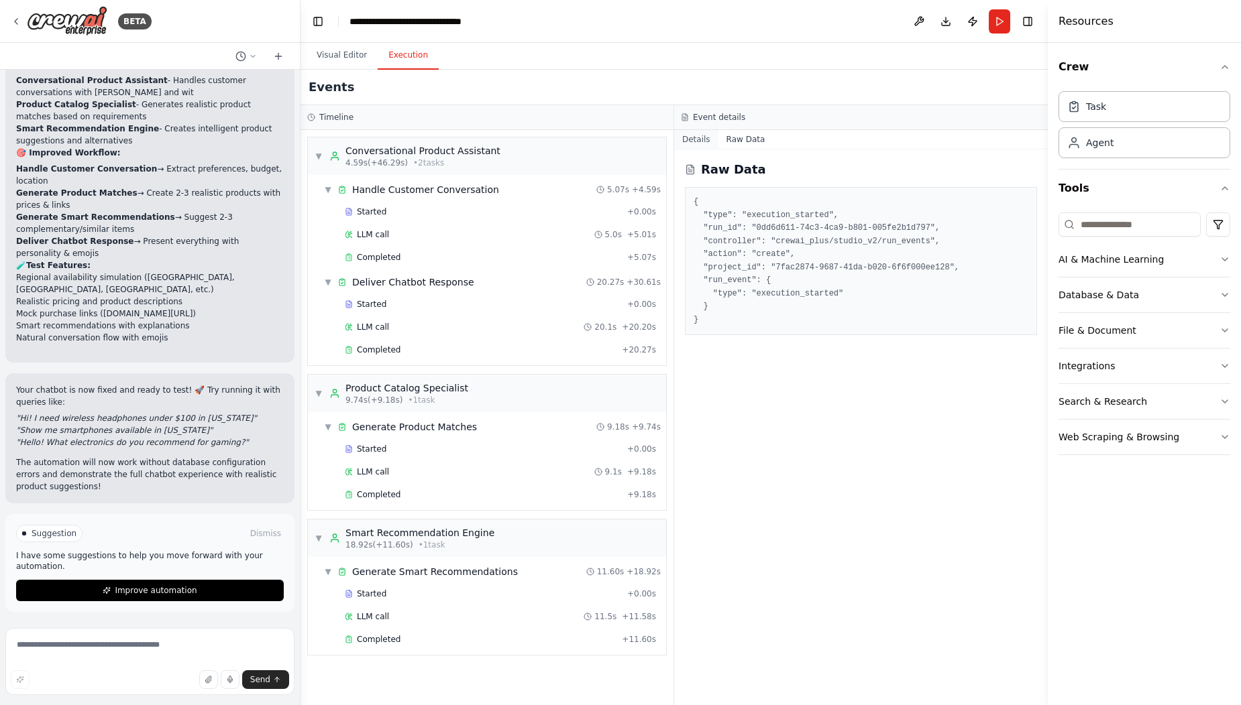
click at [701, 135] on button "Details" at bounding box center [696, 139] width 44 height 19
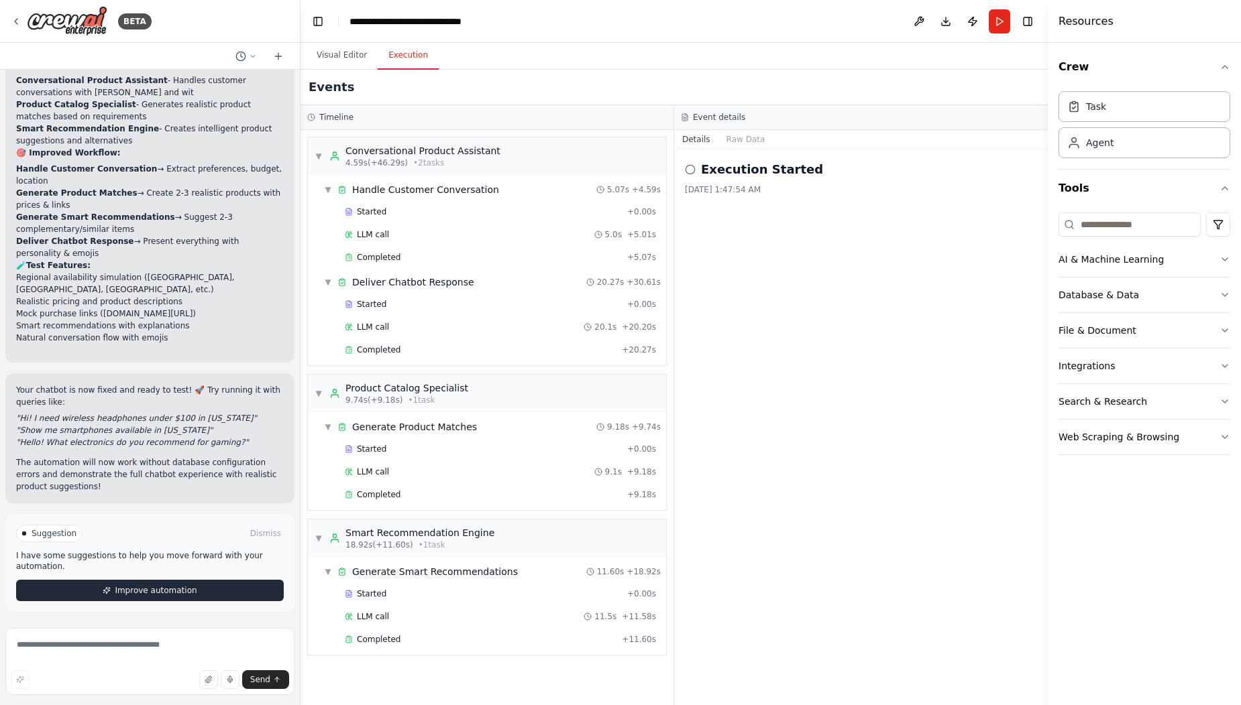
click at [164, 587] on span "Improve automation" at bounding box center [156, 590] width 82 height 11
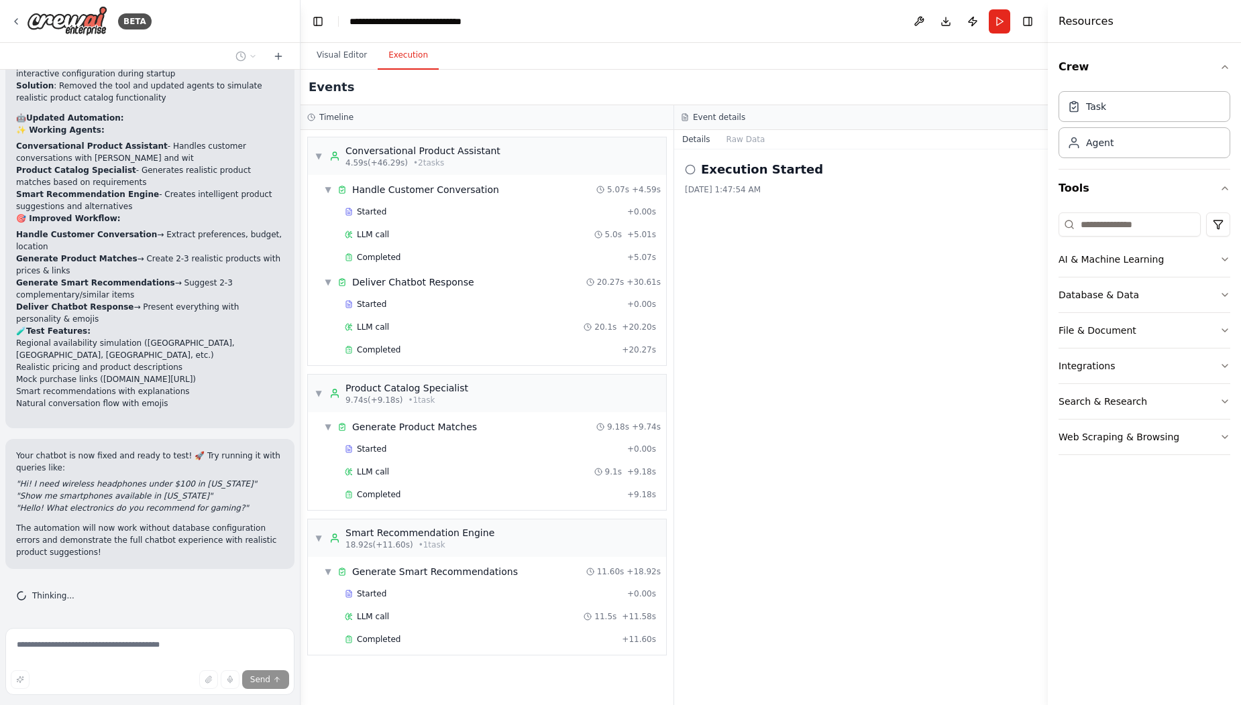
scroll to position [3874, 0]
click at [326, 282] on span "▼" at bounding box center [328, 282] width 8 height 11
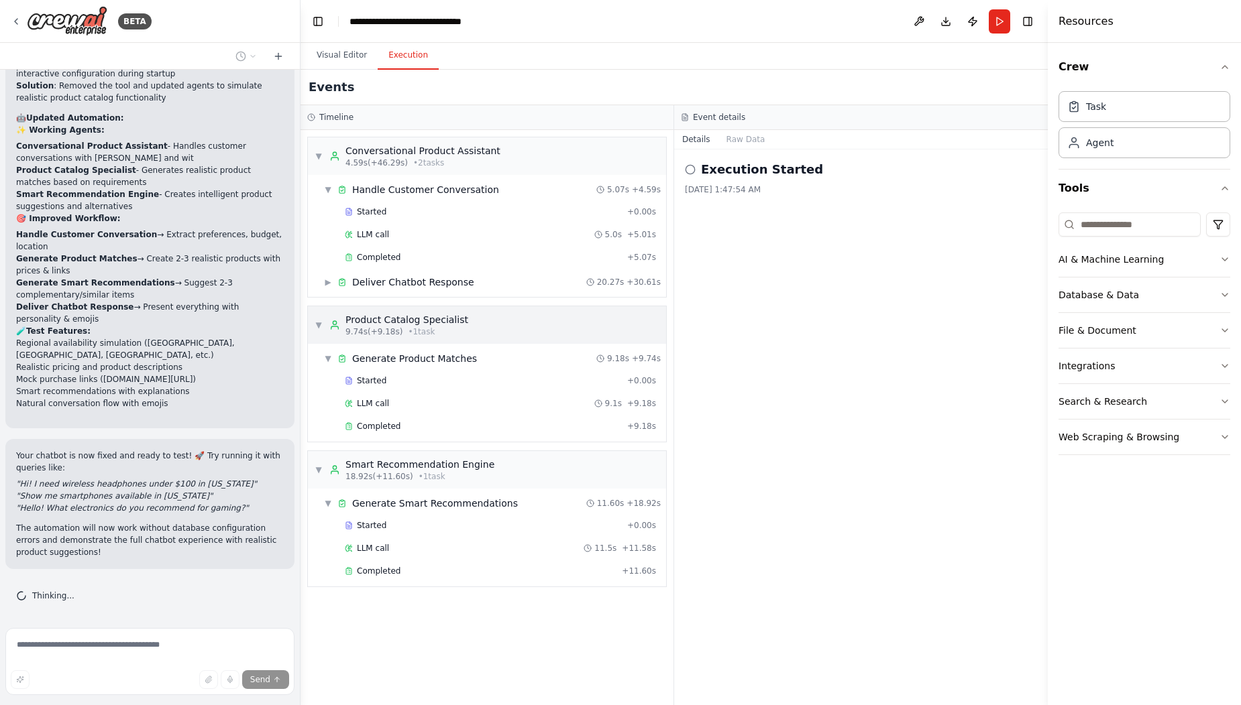
click at [317, 332] on div "▼ Product Catalog Specialist 9.74s (+9.18s) • 1 task" at bounding box center [391, 325] width 154 height 24
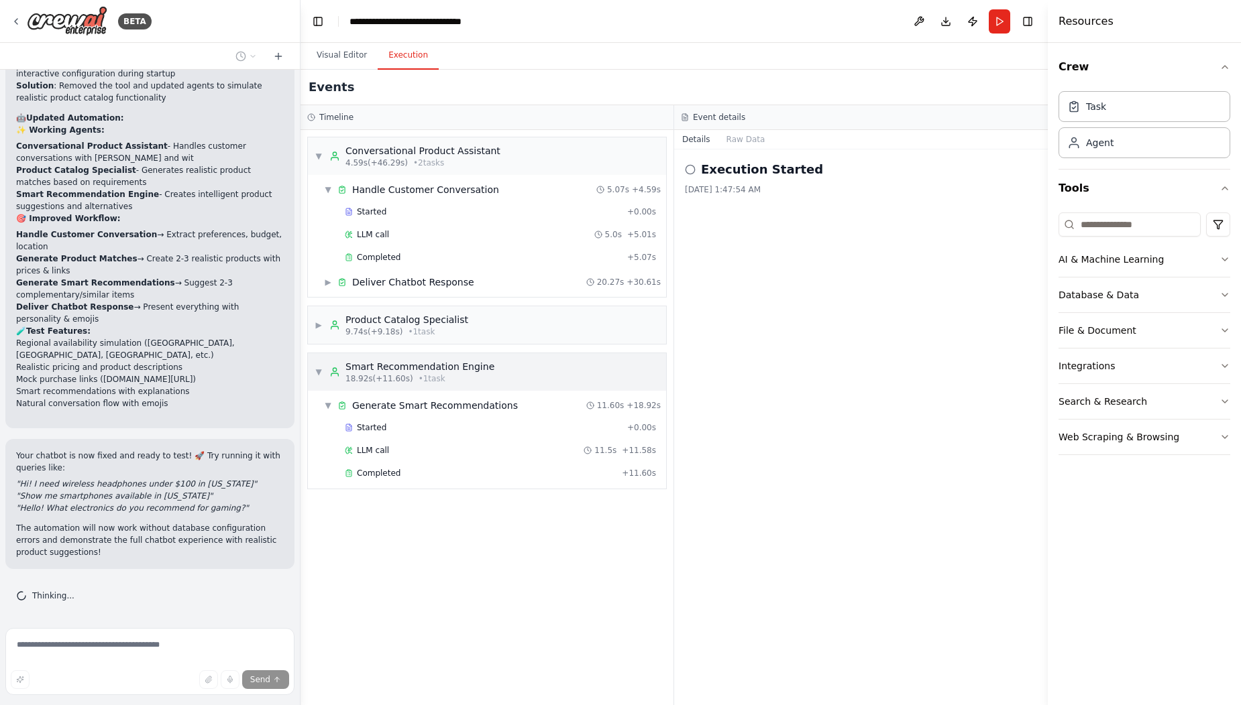
click at [313, 367] on div "▼ Smart Recommendation Engine 18.92s (+11.60s) • 1 task" at bounding box center [487, 372] width 358 height 38
click at [329, 186] on span "▼" at bounding box center [328, 189] width 8 height 11
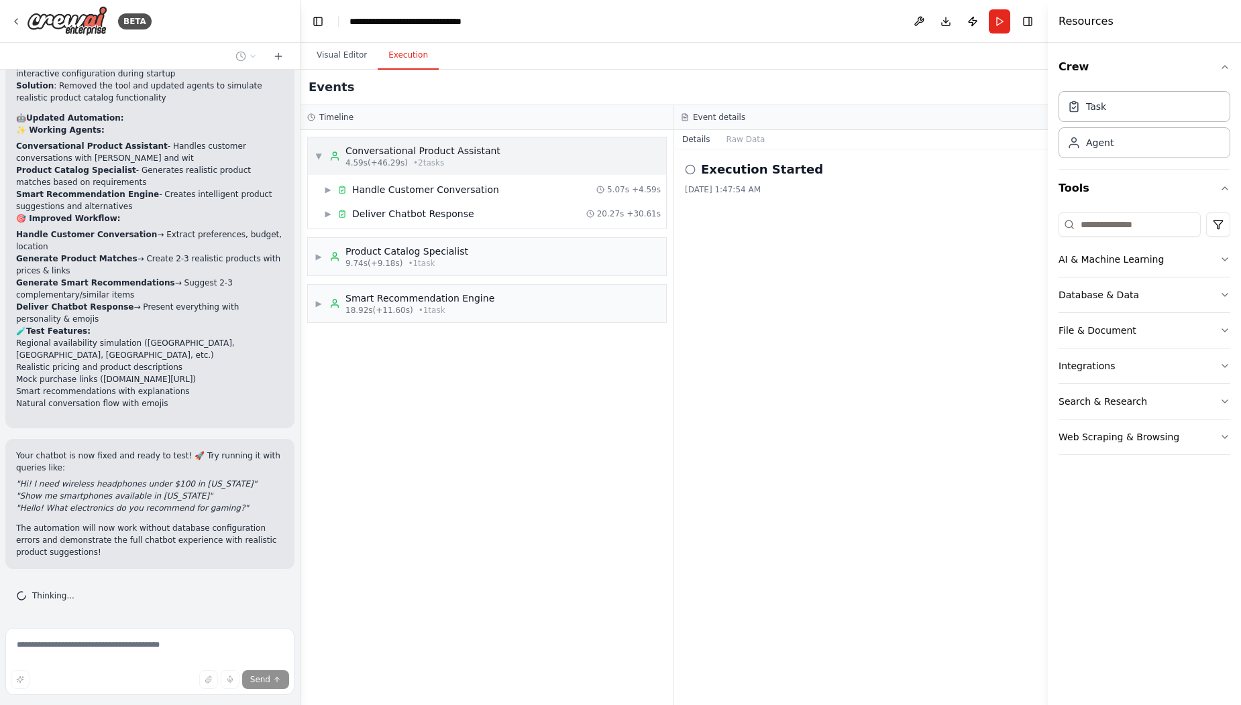
click at [319, 158] on span "▼" at bounding box center [318, 156] width 8 height 11
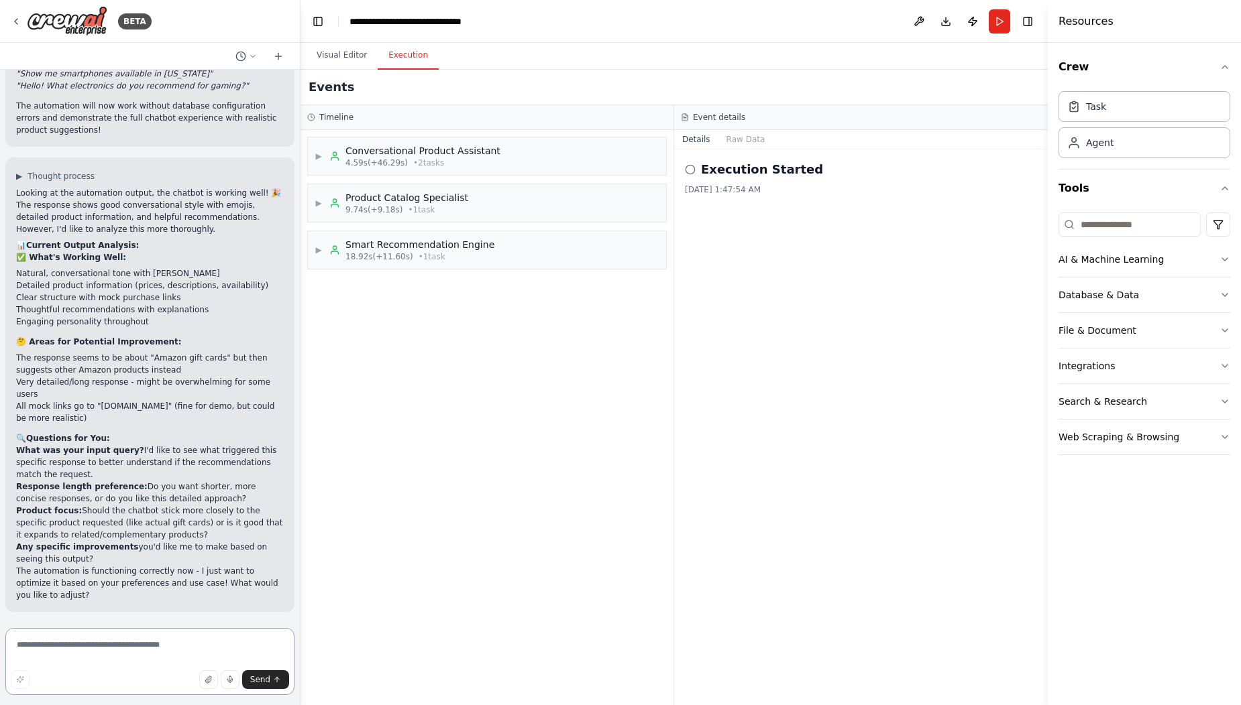
scroll to position [4284, 0]
click at [368, 158] on span "4.59s (+46.29s)" at bounding box center [376, 163] width 62 height 11
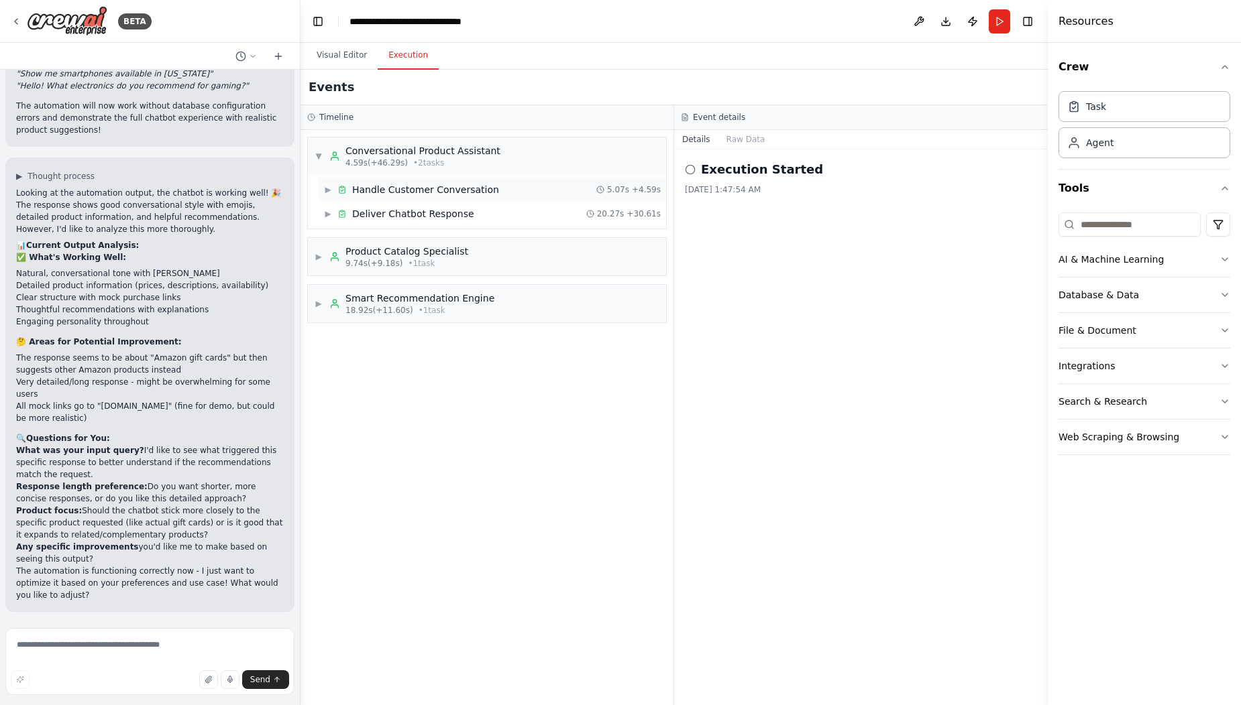
click at [332, 190] on span "▶" at bounding box center [328, 189] width 8 height 11
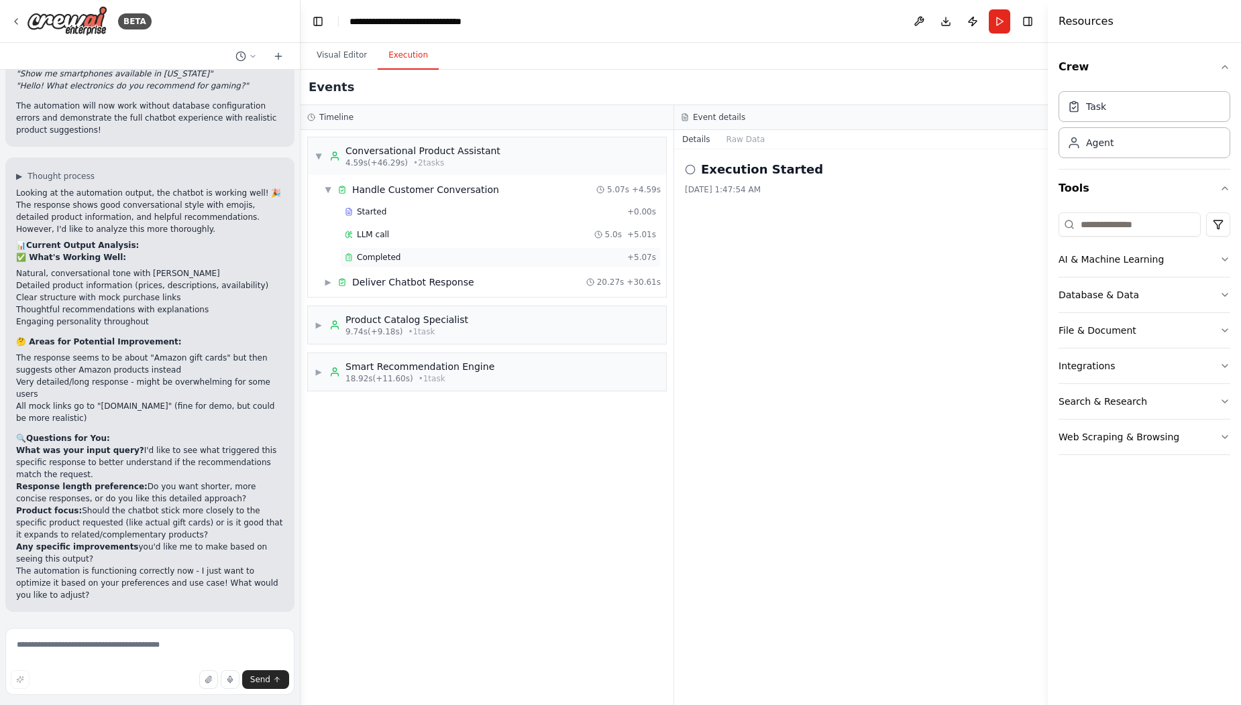
click at [357, 252] on span "Completed" at bounding box center [379, 257] width 44 height 11
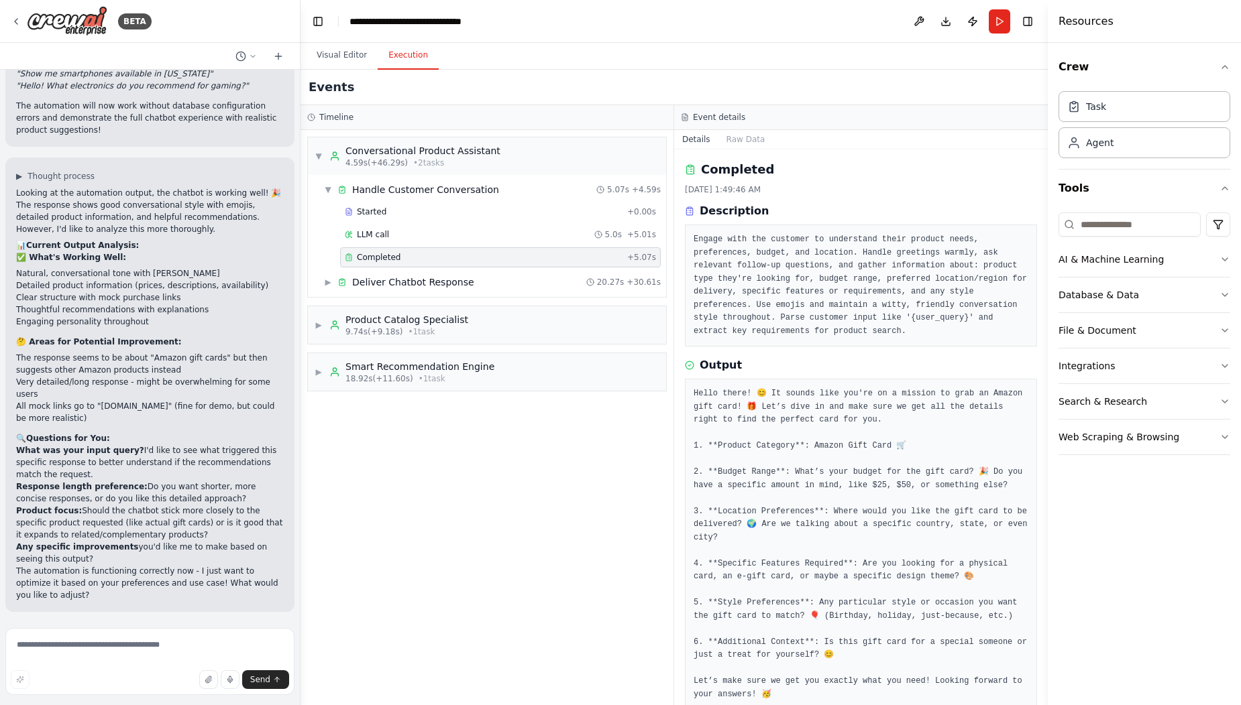
scroll to position [40, 0]
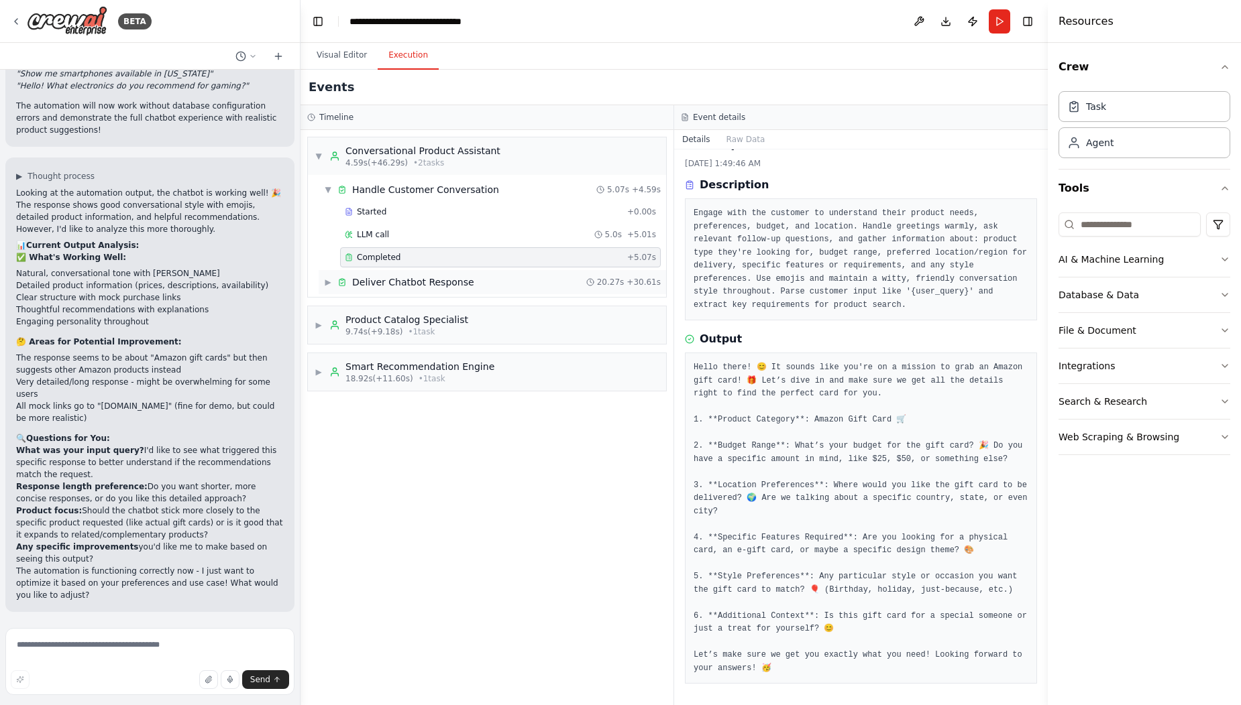
click at [408, 286] on span "Deliver Chatbot Response" at bounding box center [413, 282] width 122 height 13
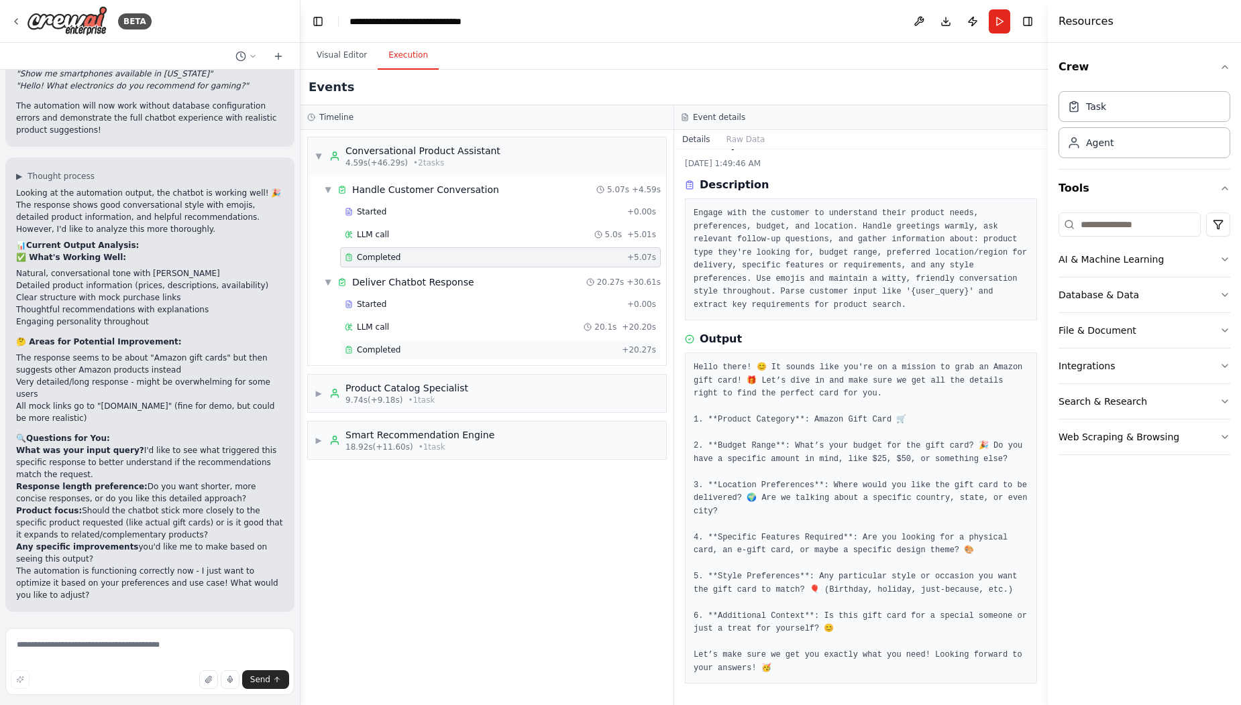
click at [404, 352] on div "Completed" at bounding box center [481, 350] width 272 height 11
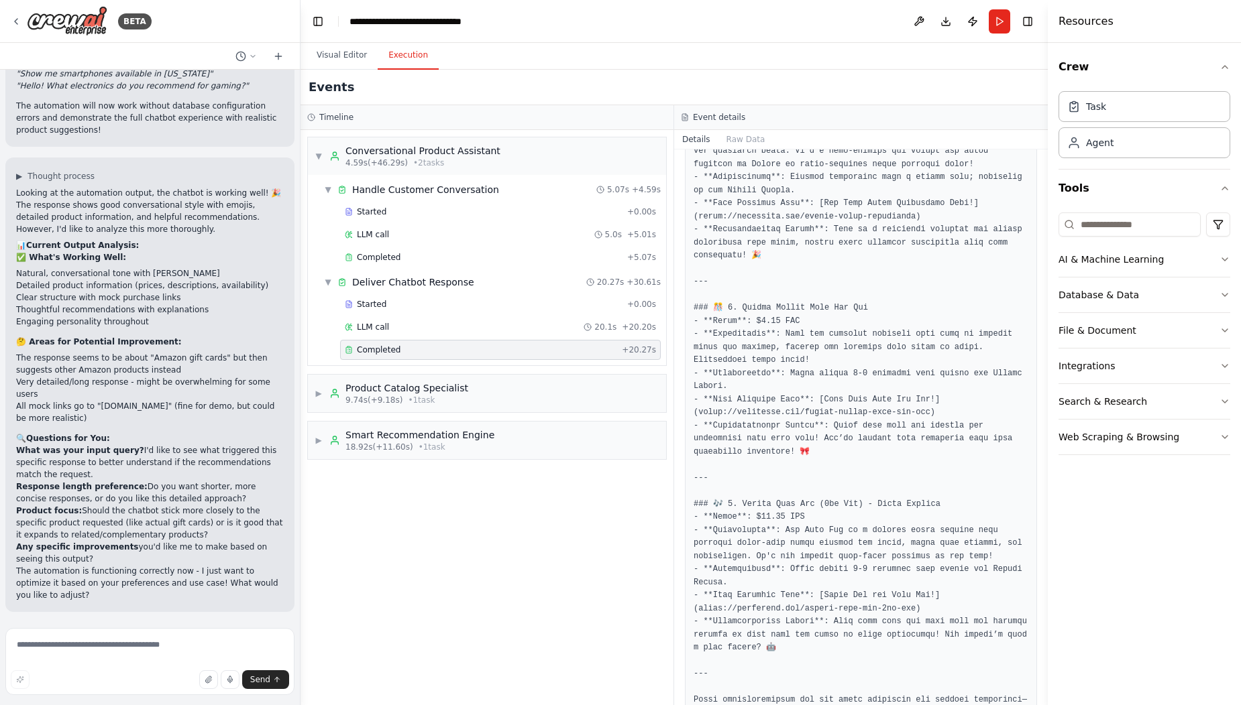
scroll to position [418, 0]
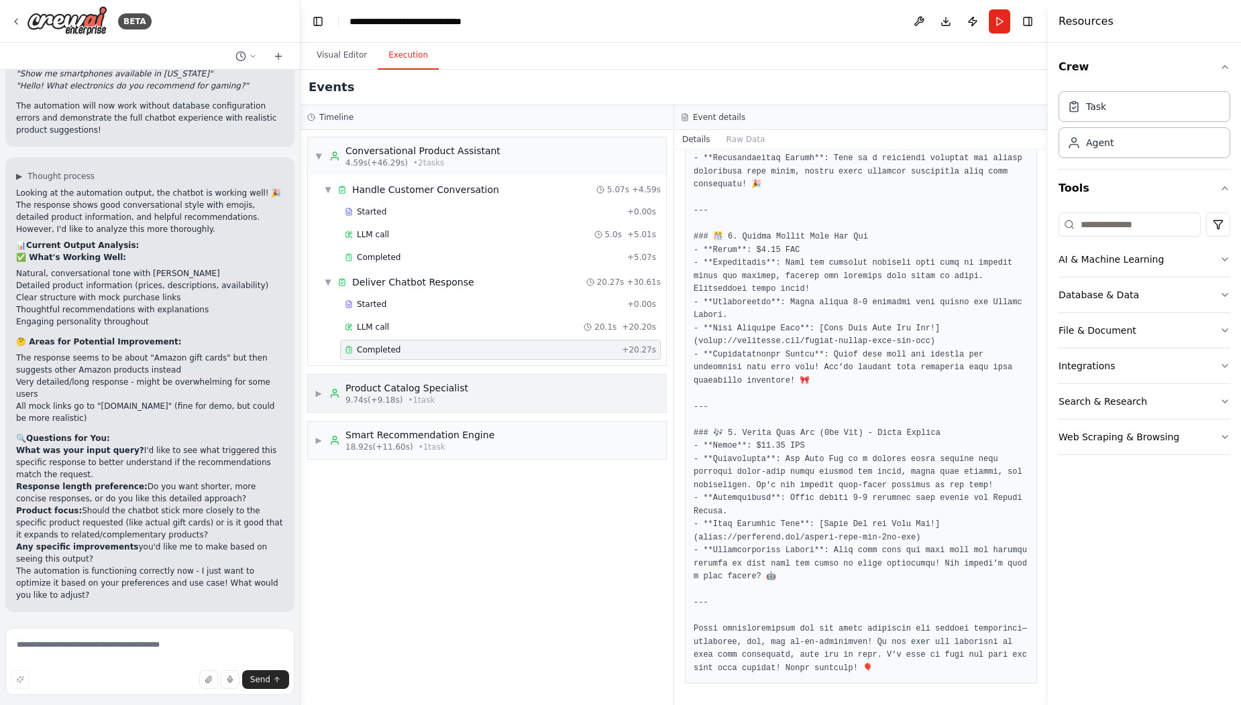
click at [488, 402] on div "▶ Product Catalog Specialist 9.74s (+9.18s) • 1 task" at bounding box center [487, 394] width 358 height 38
click at [421, 494] on div "Completed" at bounding box center [483, 495] width 277 height 11
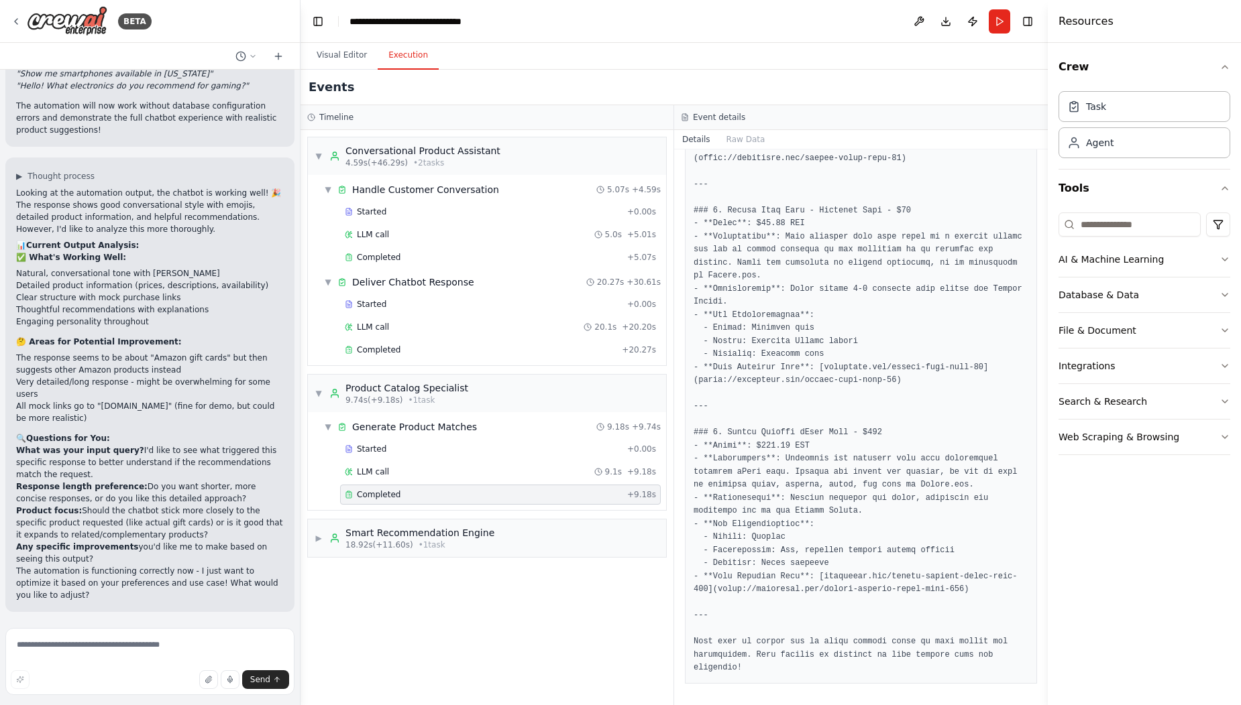
scroll to position [432, 0]
click at [551, 539] on div "▶ Smart Recommendation Engine 18.92s (+11.60s) • 1 task" at bounding box center [487, 539] width 358 height 38
click at [448, 640] on div "Completed" at bounding box center [481, 639] width 272 height 11
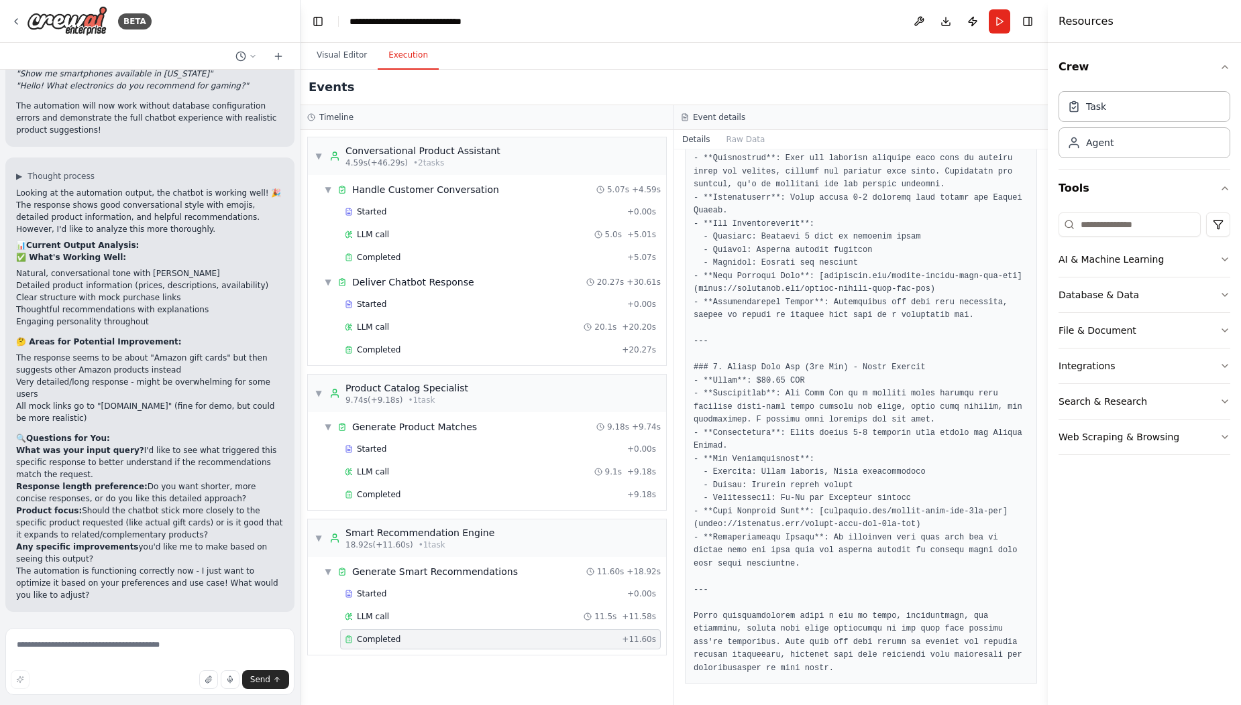
scroll to position [0, 0]
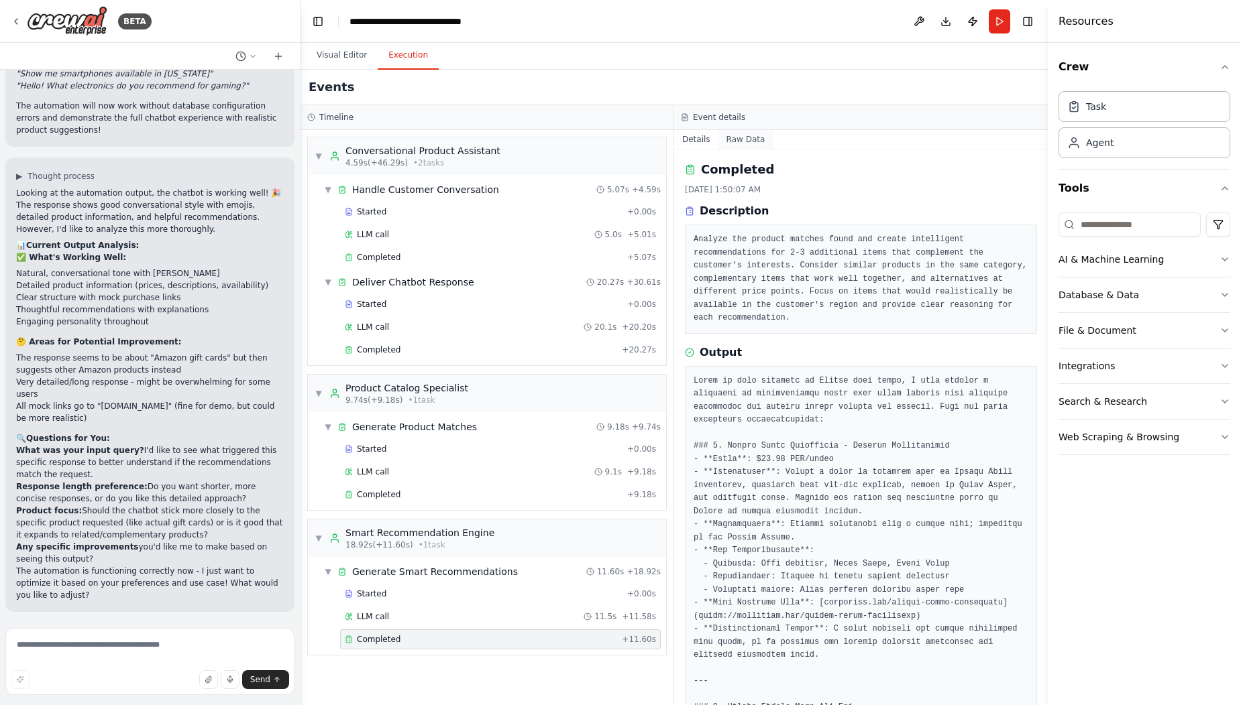
click at [753, 138] on button "Raw Data" at bounding box center [745, 139] width 55 height 19
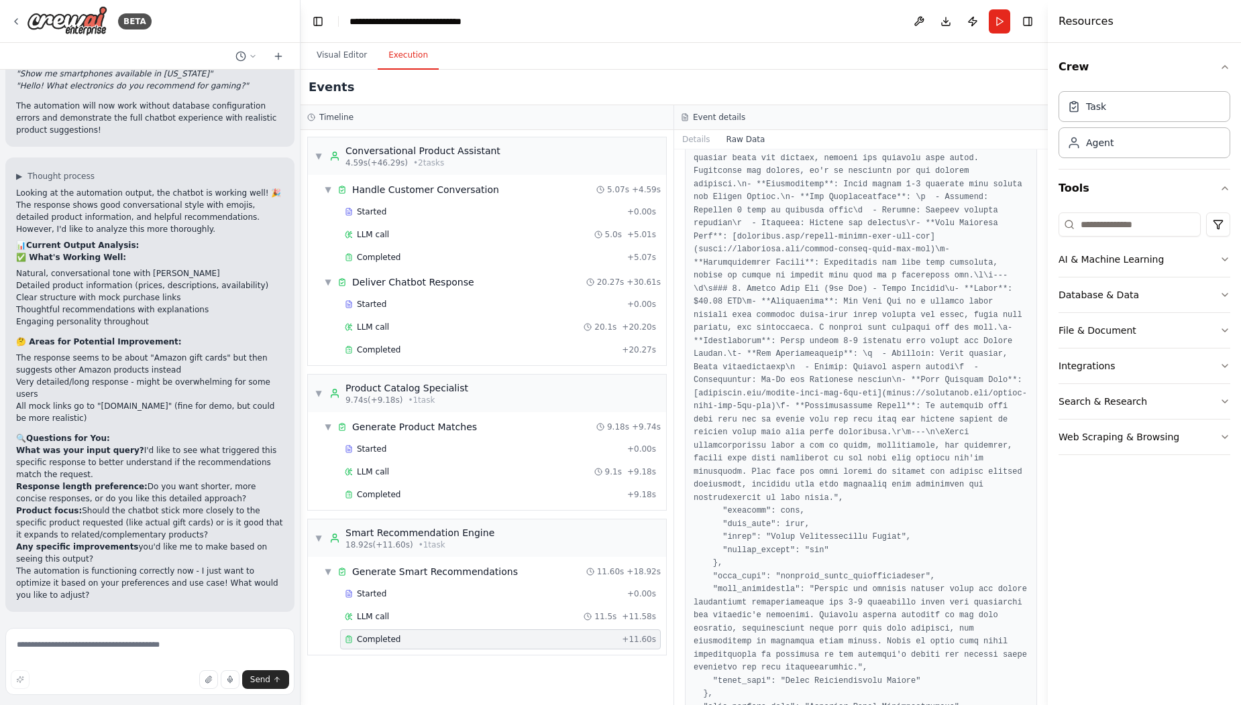
scroll to position [1825, 0]
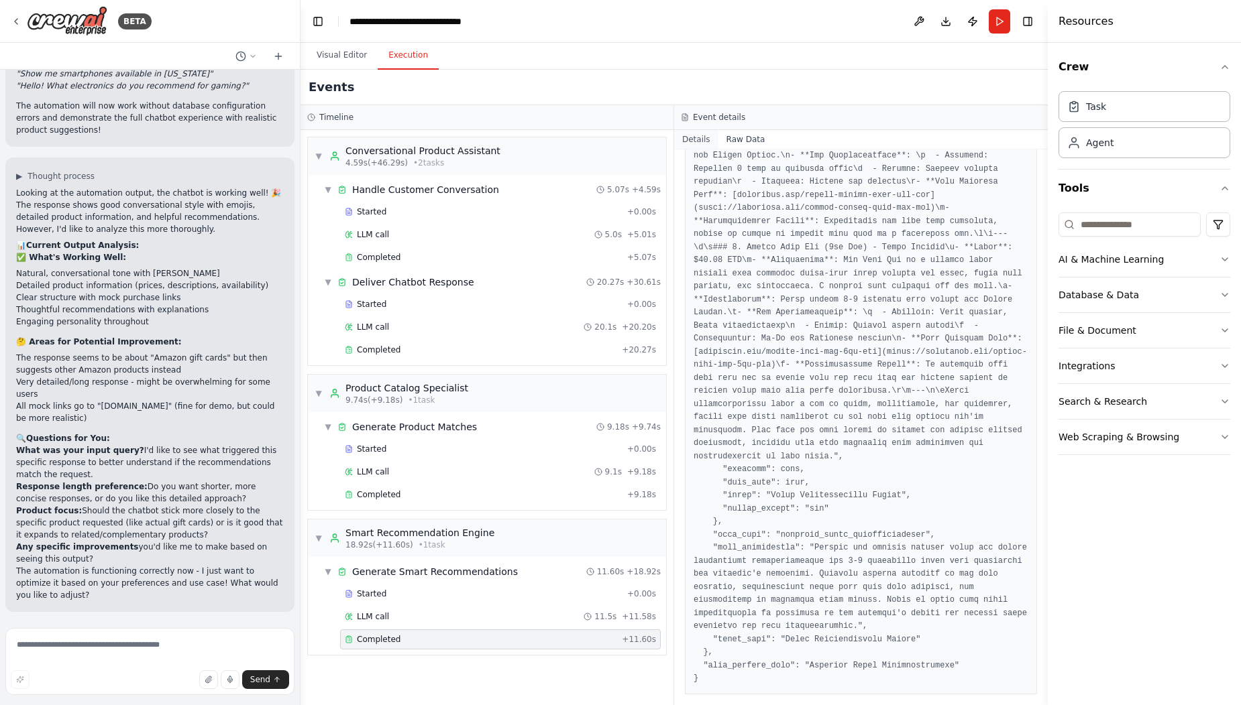
click at [691, 135] on button "Details" at bounding box center [696, 139] width 44 height 19
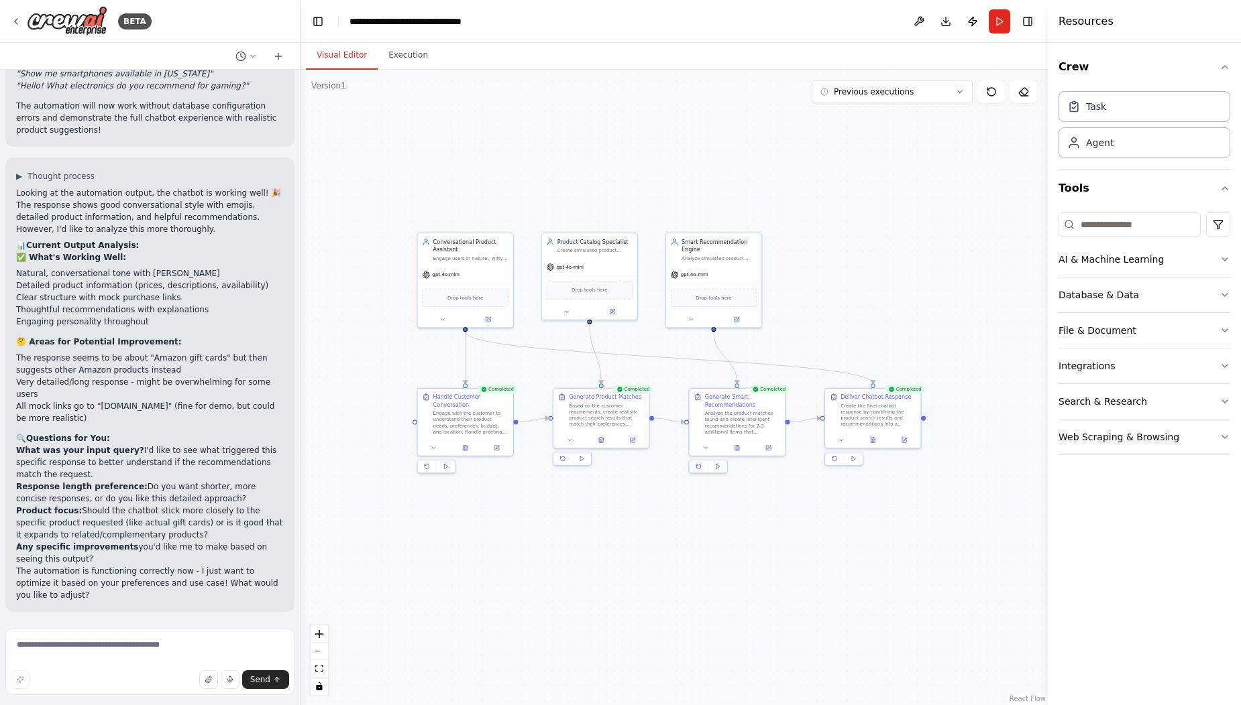
click at [329, 56] on button "Visual Editor" at bounding box center [342, 56] width 72 height 28
click at [1025, 24] on button "Toggle Right Sidebar" at bounding box center [1027, 21] width 19 height 19
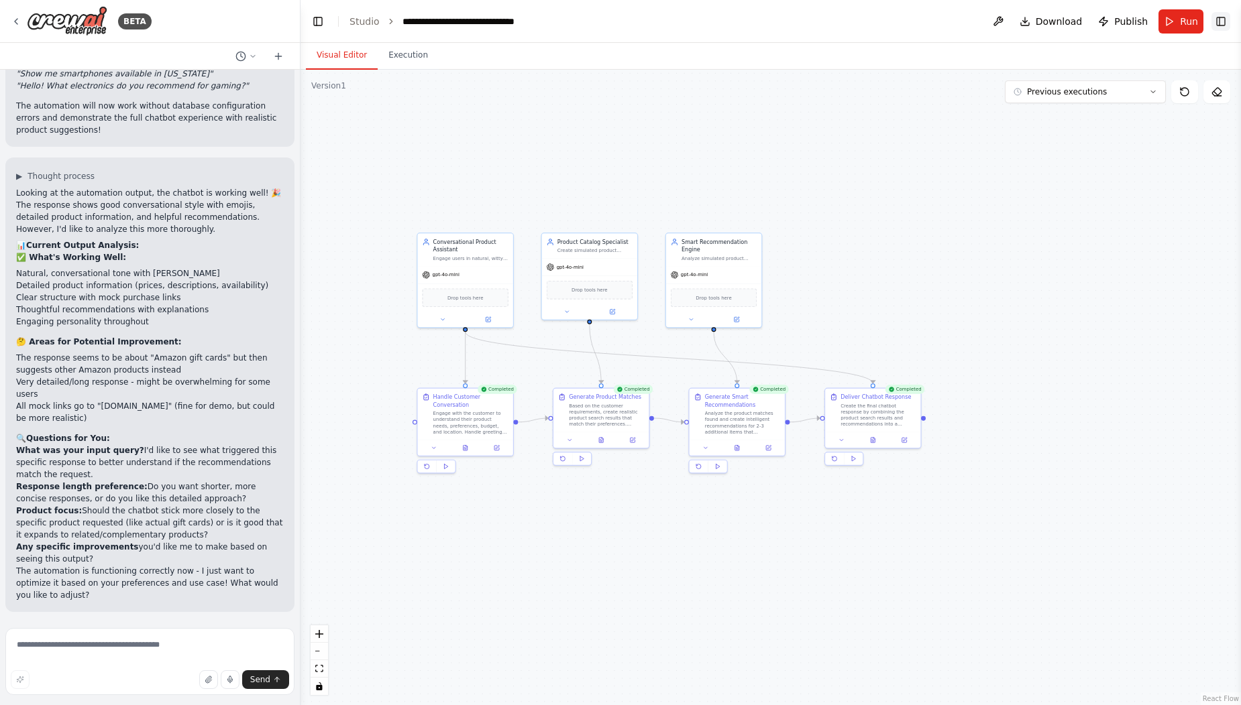
click at [1220, 24] on button "Toggle Right Sidebar" at bounding box center [1220, 21] width 19 height 19
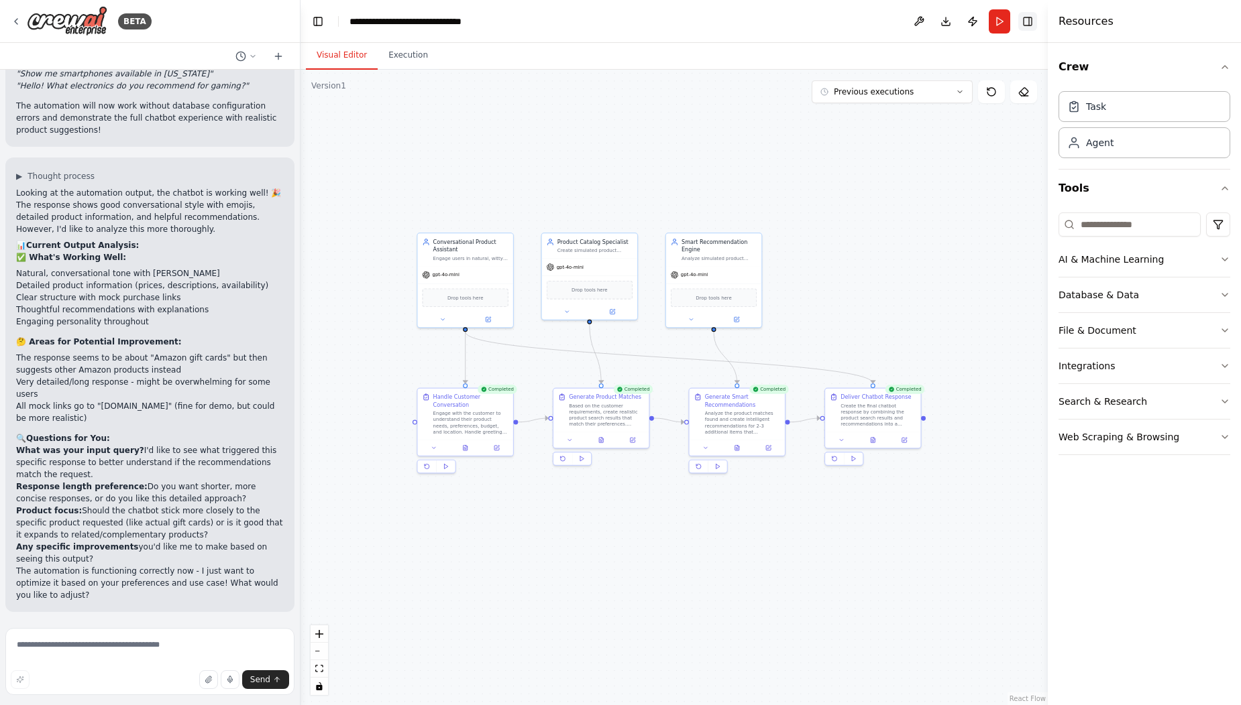
click at [1031, 25] on button "Toggle Right Sidebar" at bounding box center [1027, 21] width 19 height 19
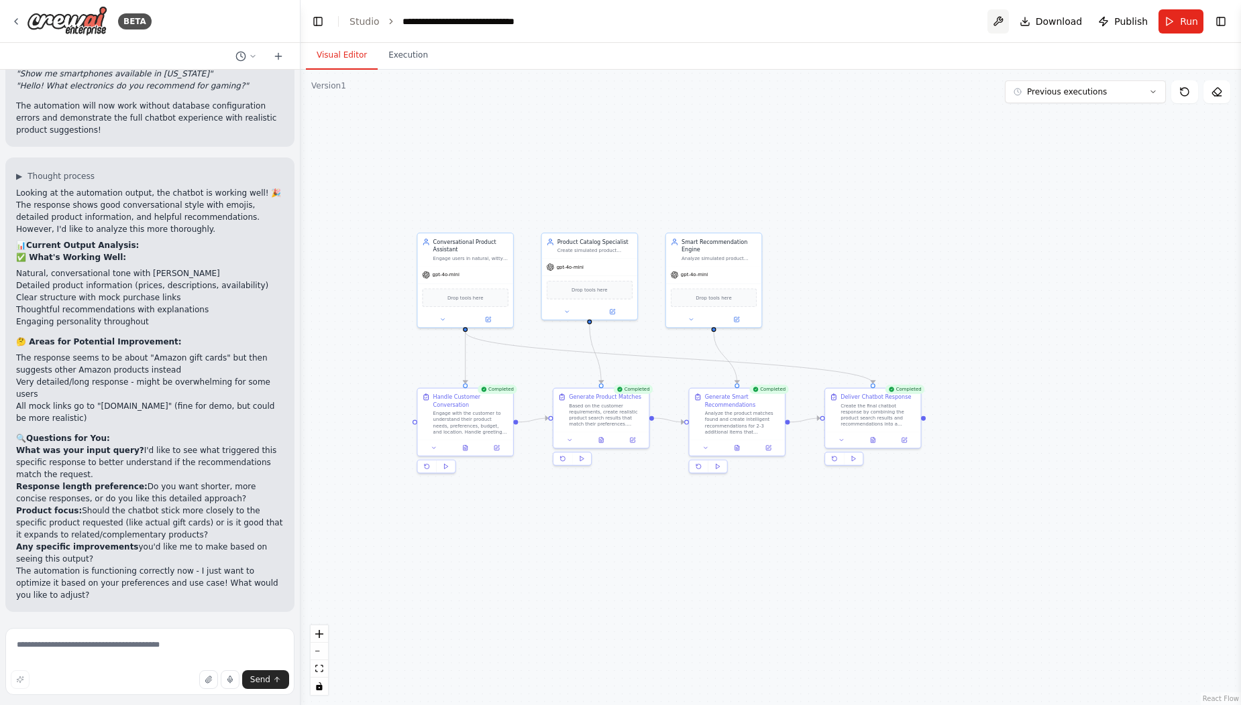
click at [1002, 17] on button at bounding box center [997, 21] width 21 height 24
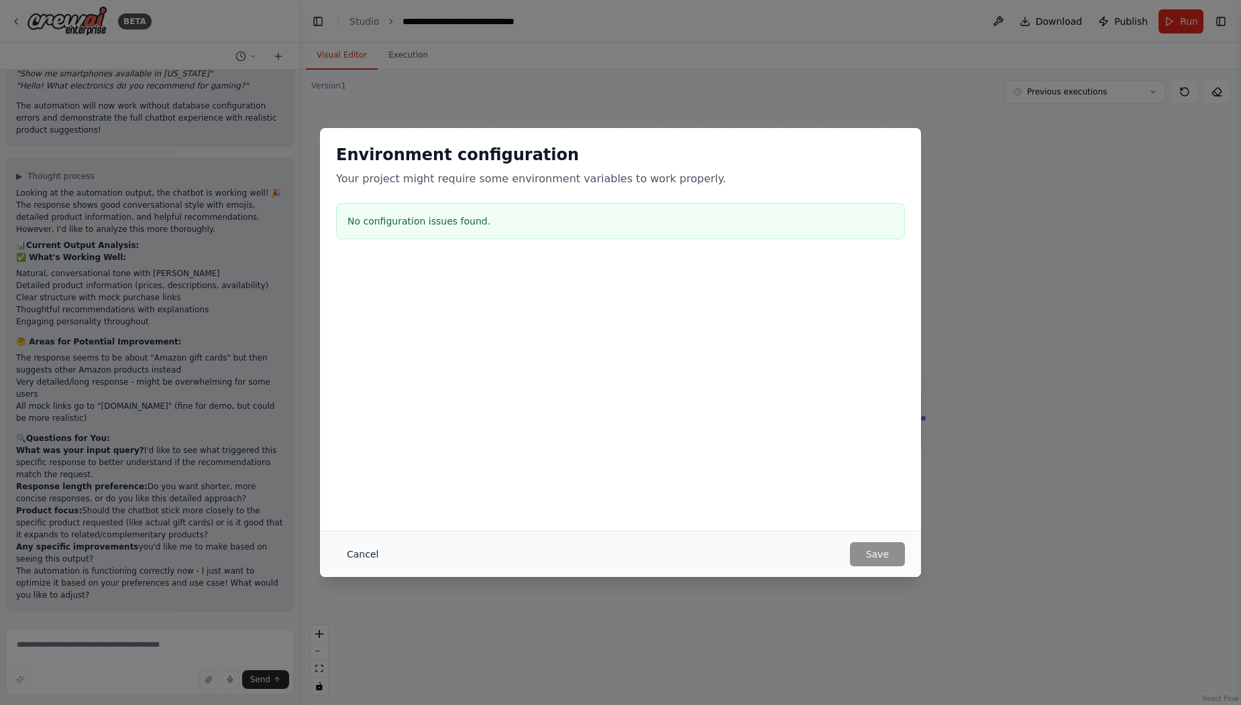
click at [366, 551] on button "Cancel" at bounding box center [362, 554] width 53 height 24
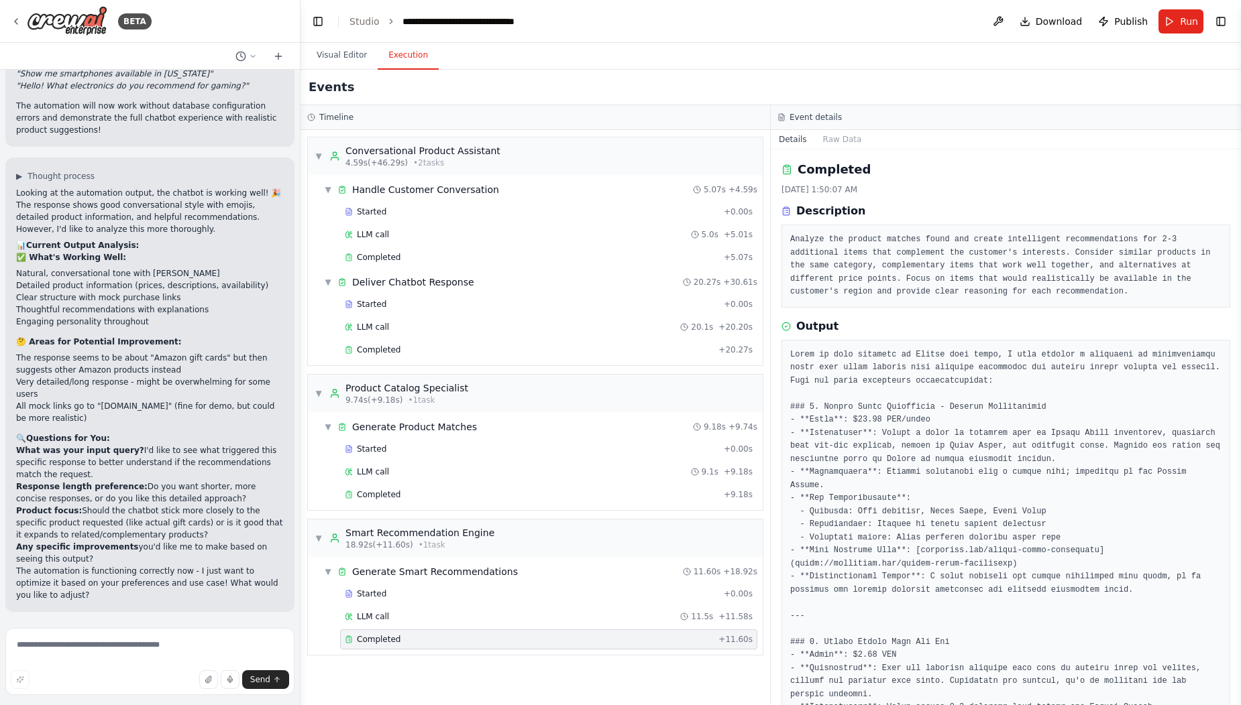
click at [406, 54] on button "Execution" at bounding box center [408, 56] width 61 height 28
click at [1226, 19] on button "Toggle Right Sidebar" at bounding box center [1220, 21] width 19 height 19
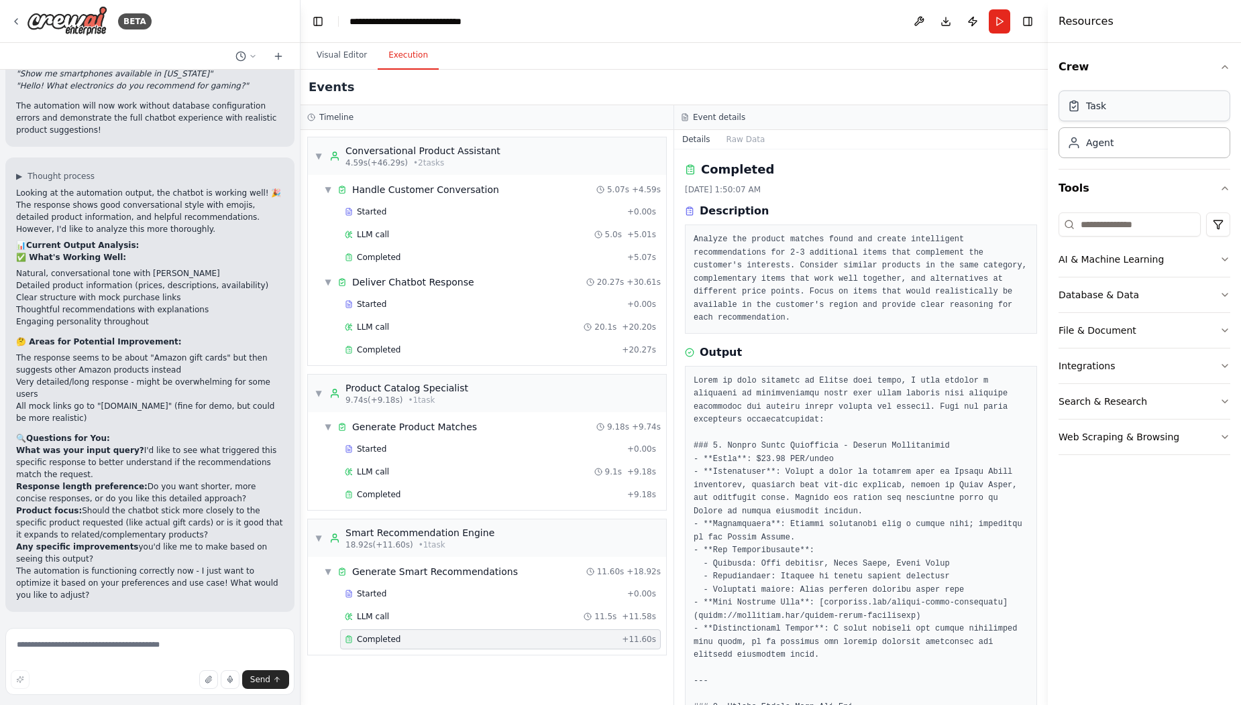
click at [1220, 105] on div "Task" at bounding box center [1144, 106] width 172 height 31
click at [1123, 112] on div "Task" at bounding box center [1144, 106] width 172 height 31
click at [1114, 139] on div "Agent" at bounding box center [1144, 142] width 172 height 31
click at [1120, 268] on button "AI & Machine Learning" at bounding box center [1144, 259] width 172 height 35
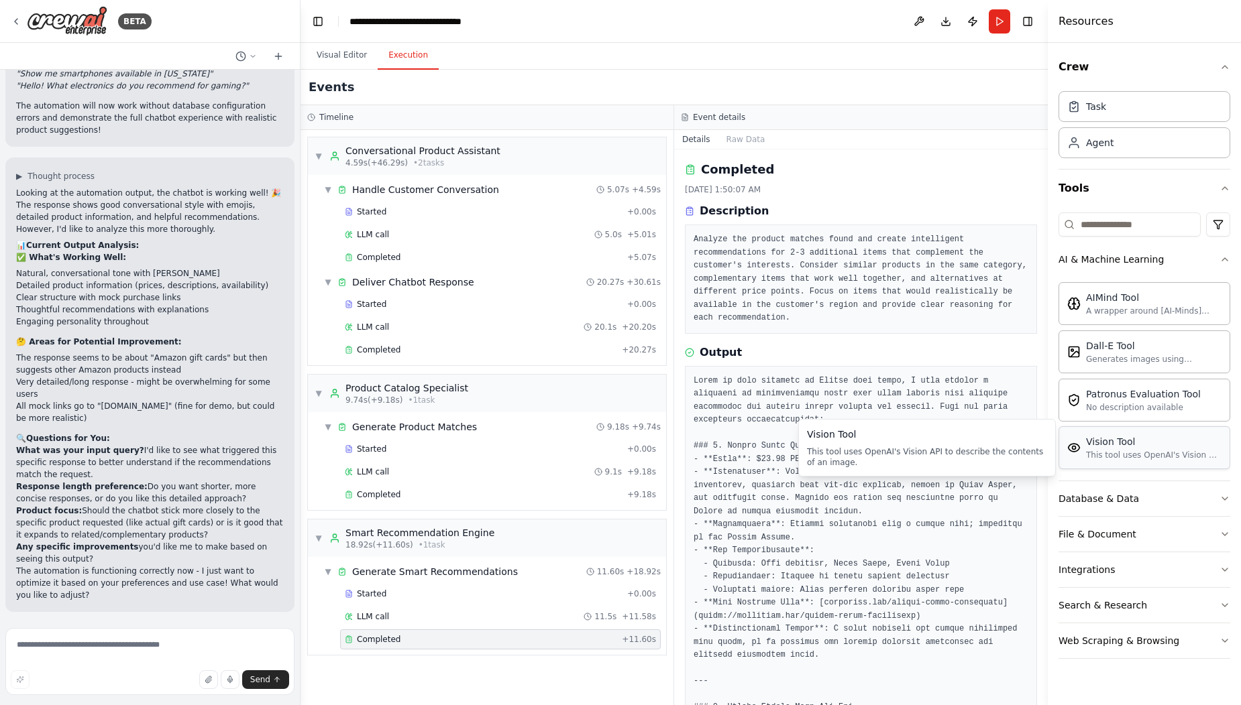
click at [1112, 441] on div "Vision Tool" at bounding box center [1153, 441] width 135 height 13
click at [84, 26] on img at bounding box center [67, 21] width 80 height 30
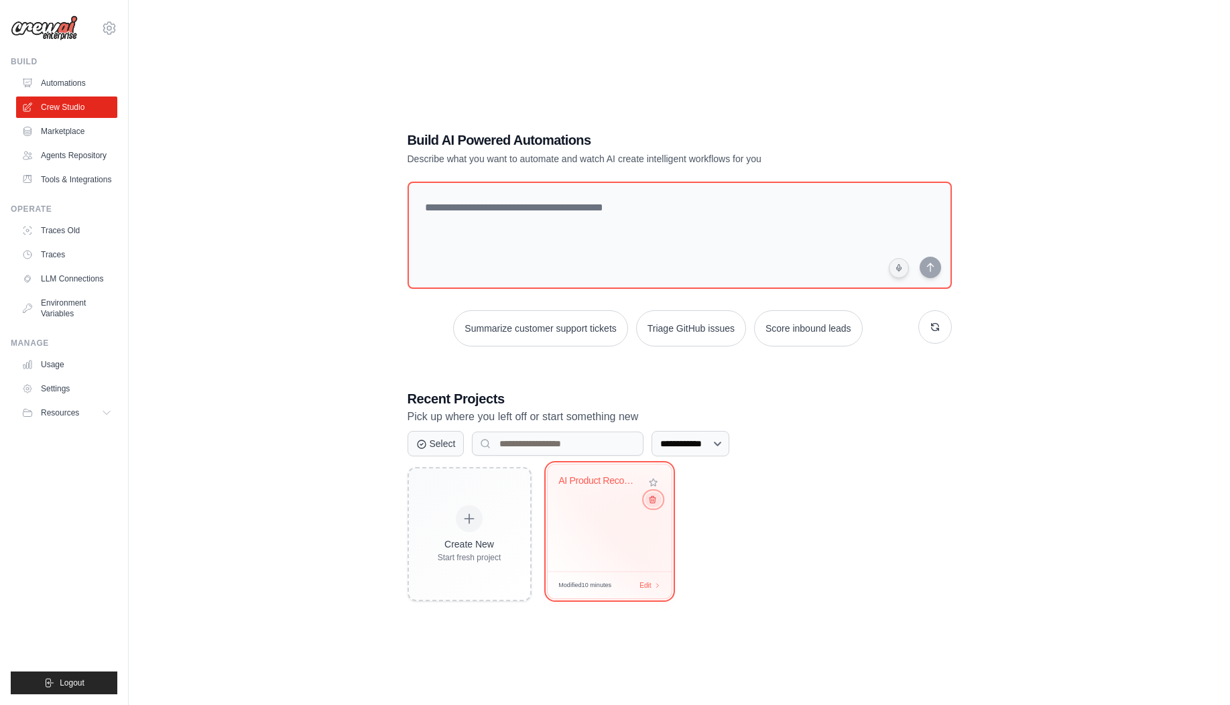
click at [654, 506] on button at bounding box center [653, 499] width 16 height 15
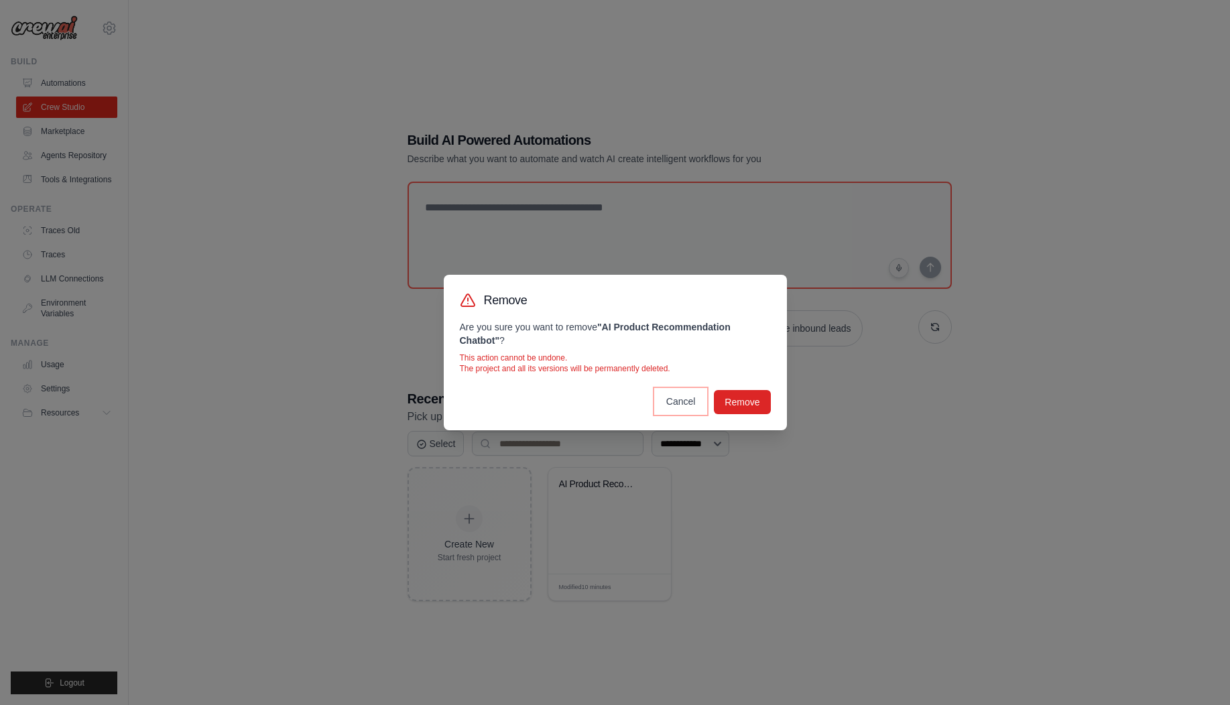
click at [683, 408] on button "Cancel" at bounding box center [681, 402] width 51 height 24
